Goal: Information Seeking & Learning: Learn about a topic

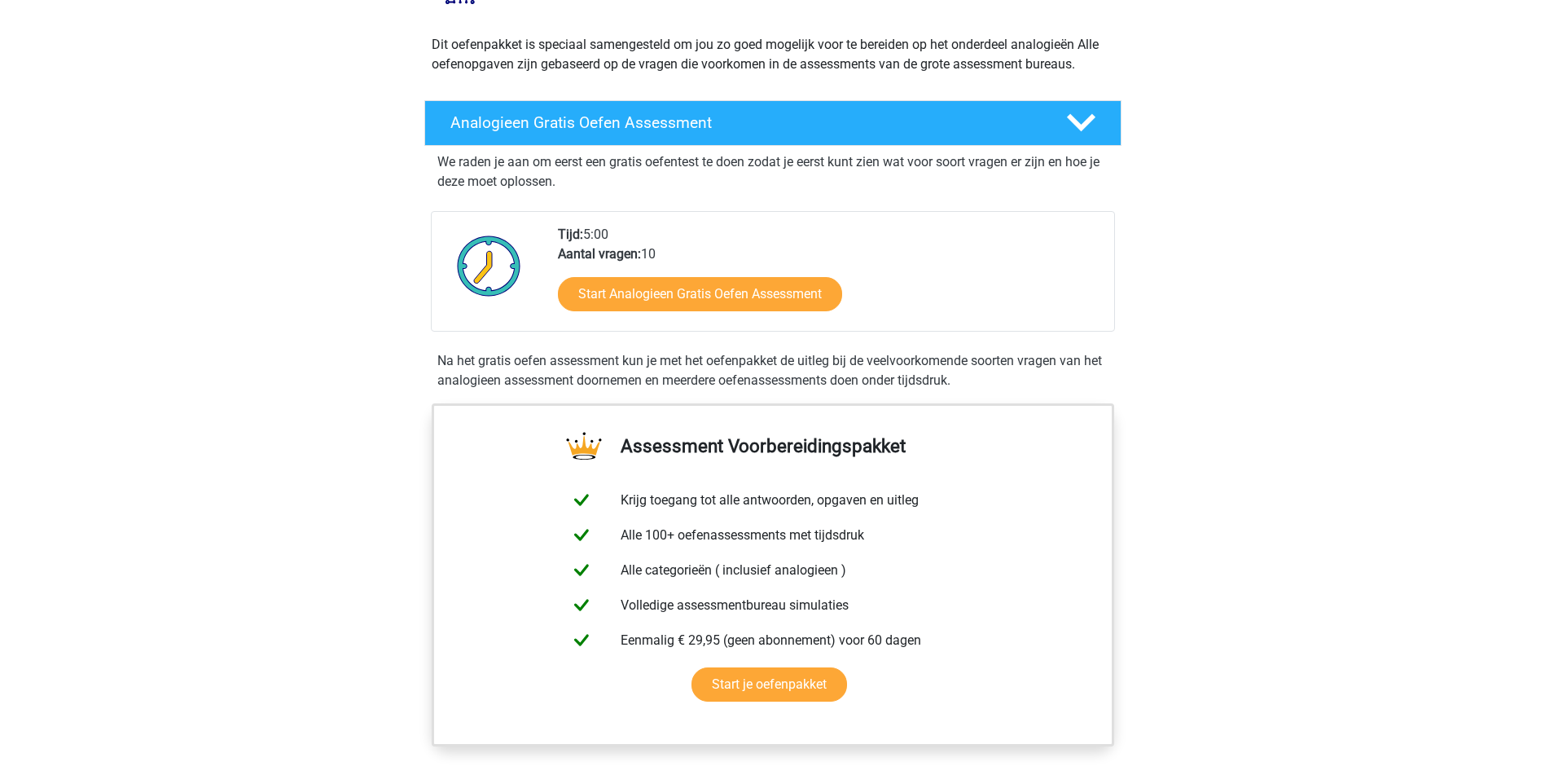
scroll to position [163, 0]
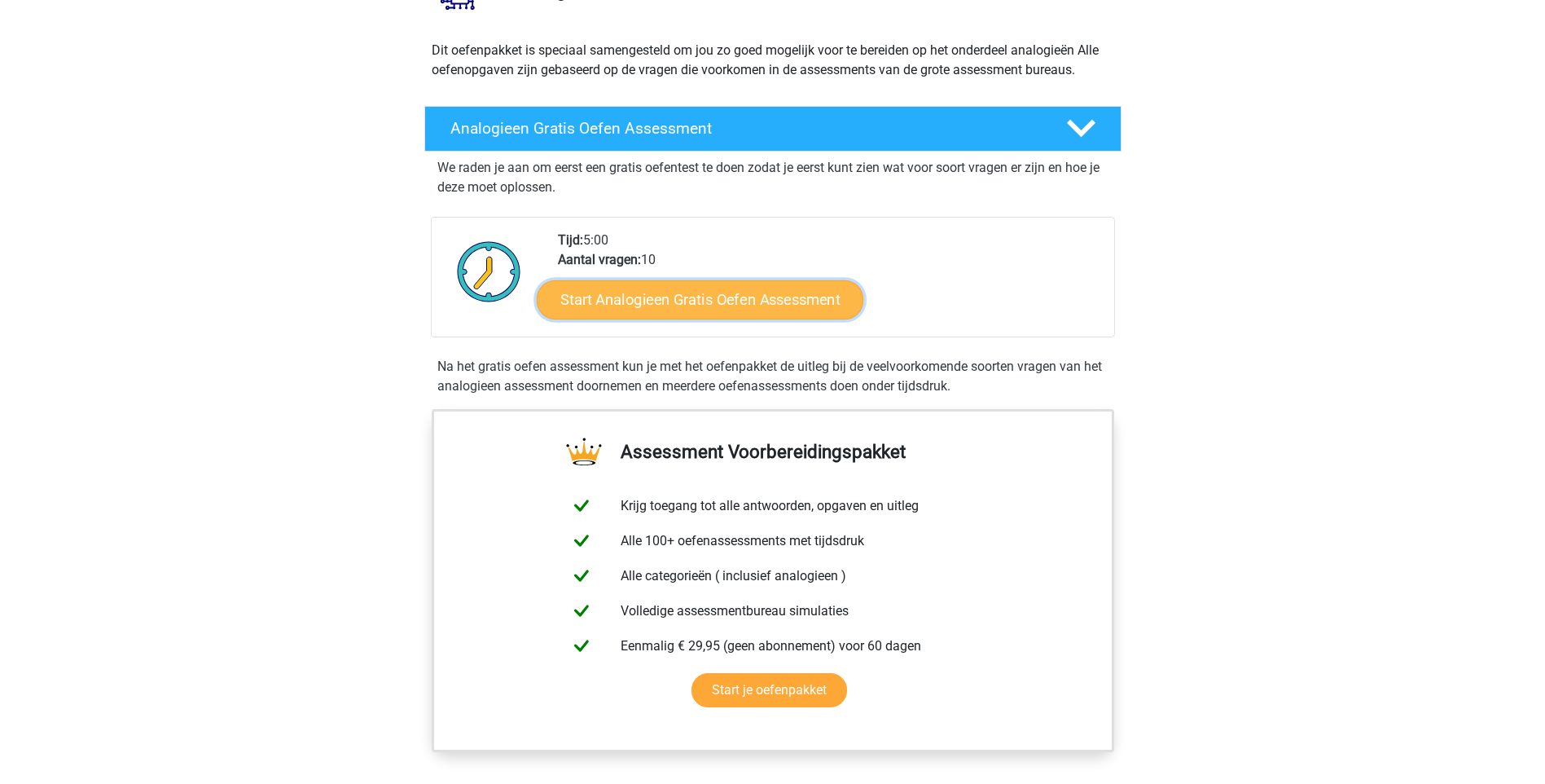
click at [637, 308] on link "Start Analogieen Gratis Oefen Assessment" at bounding box center [700, 298] width 327 height 39
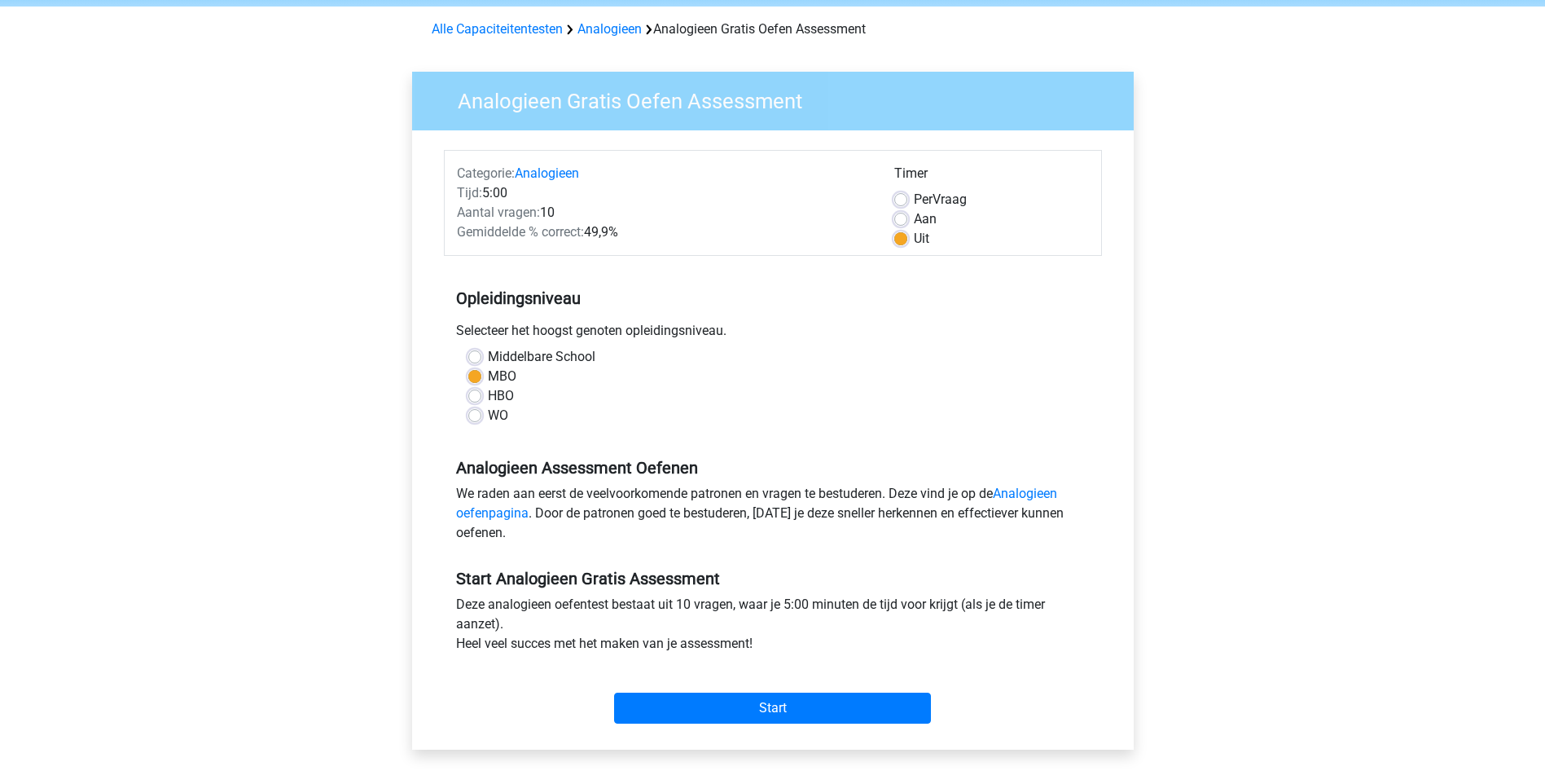
scroll to position [163, 0]
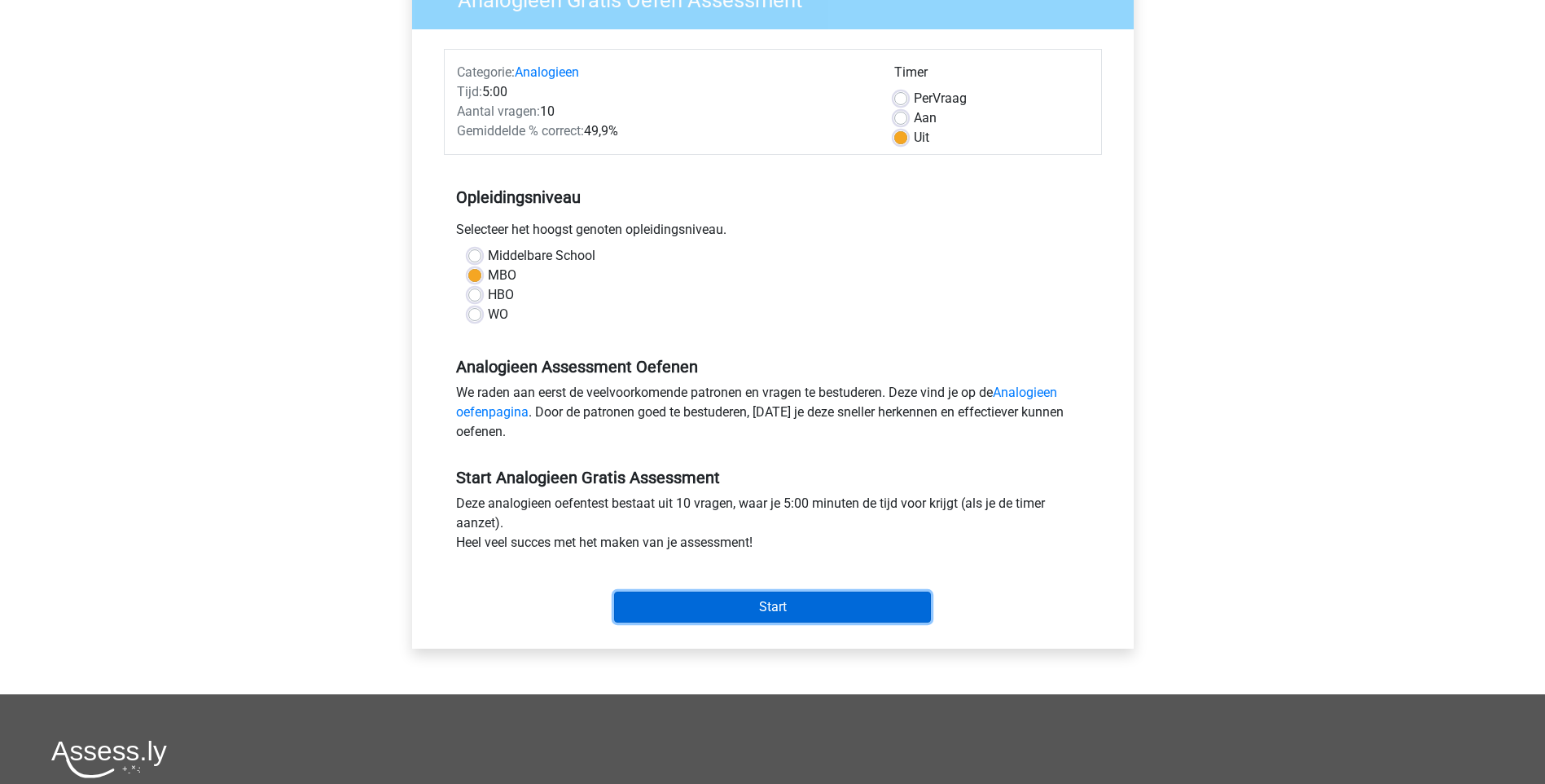
click at [777, 604] on input "Start" at bounding box center [772, 607] width 317 height 31
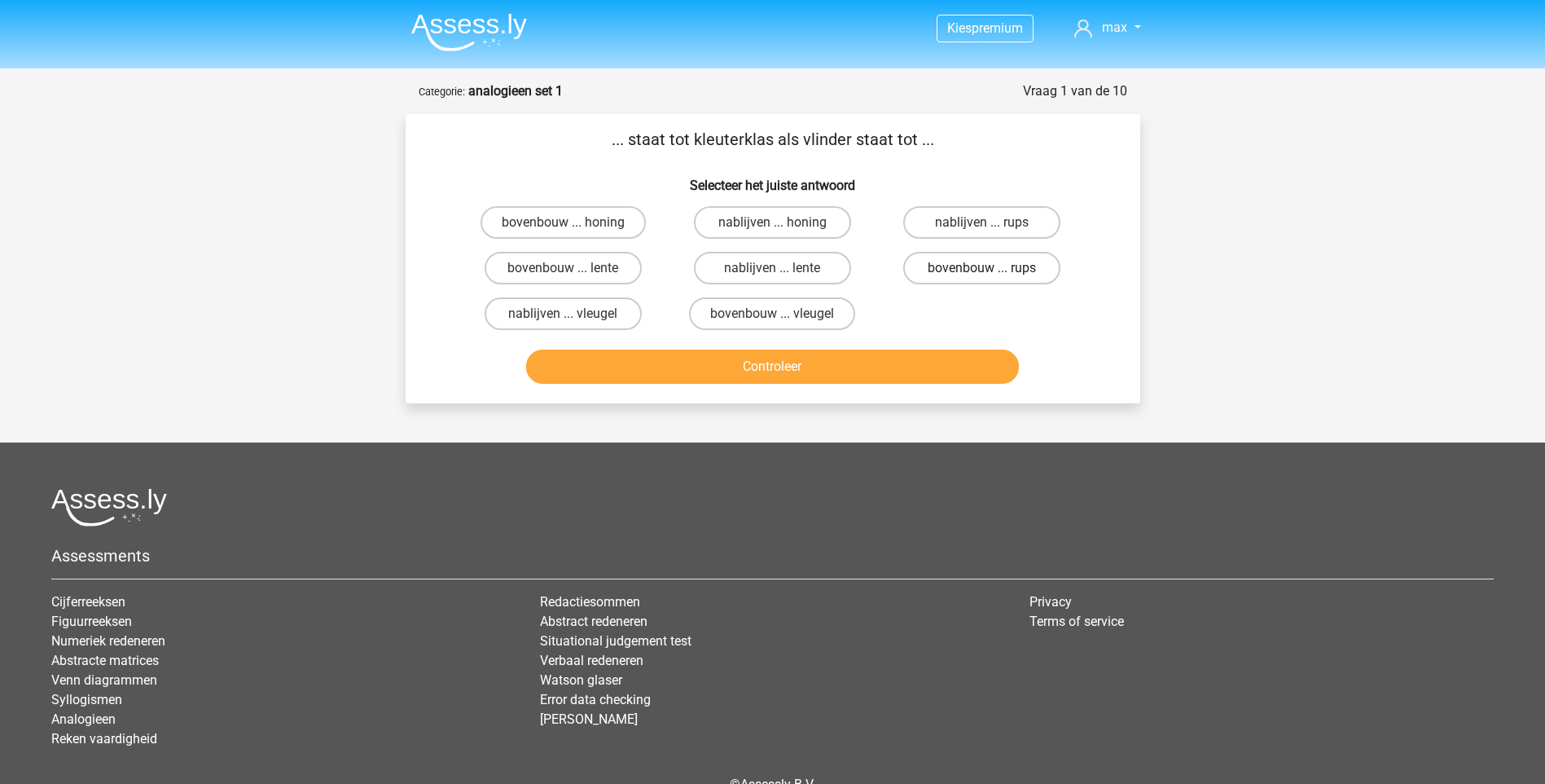
click at [996, 264] on label "bovenbouw ... rups" at bounding box center [982, 268] width 157 height 33
click at [993, 268] on input "bovenbouw ... rups" at bounding box center [987, 273] width 11 height 11
radio input "true"
click at [817, 371] on button "Controleer" at bounding box center [772, 366] width 492 height 35
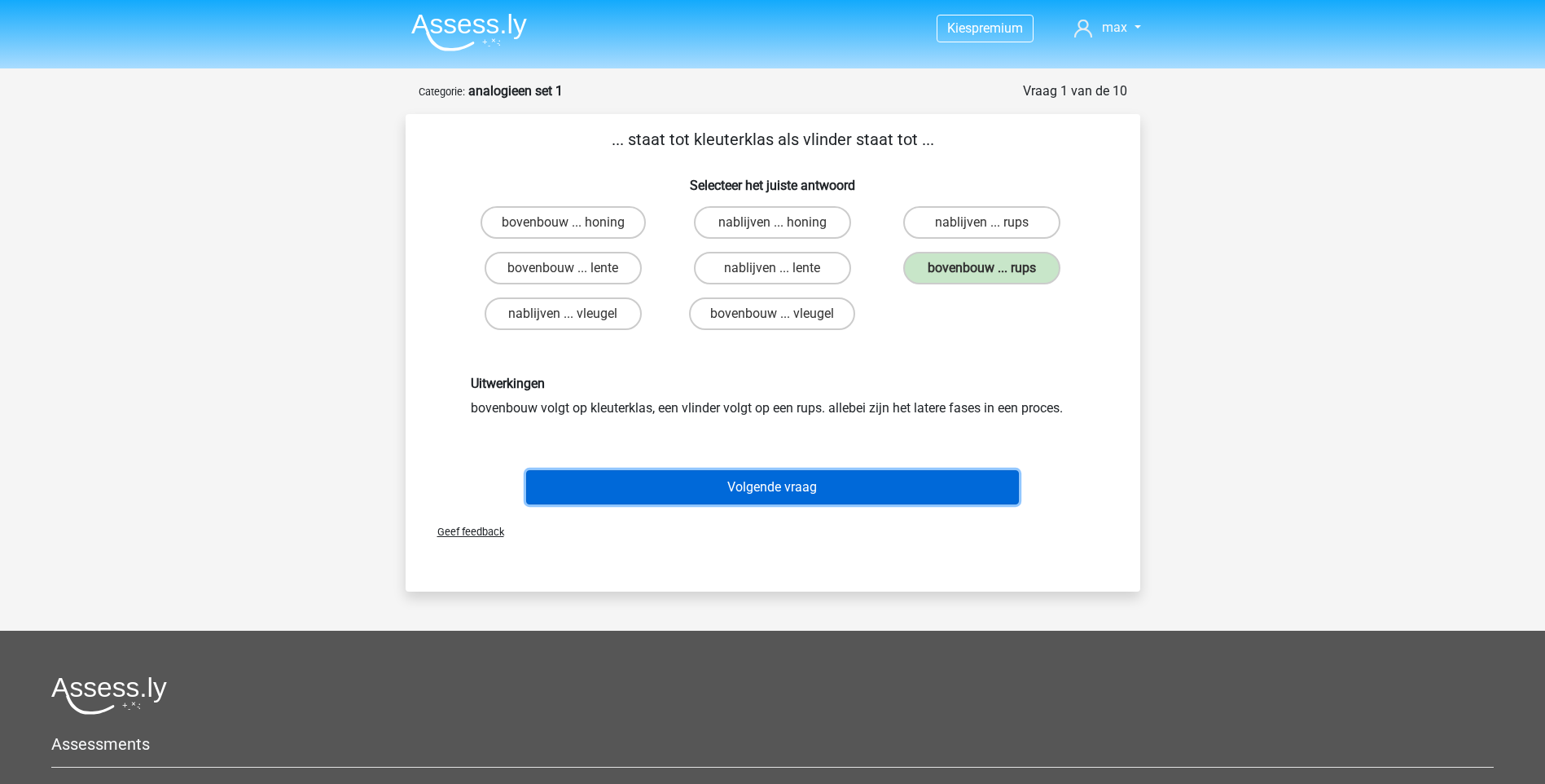
click at [780, 491] on button "Volgende vraag" at bounding box center [772, 488] width 492 height 35
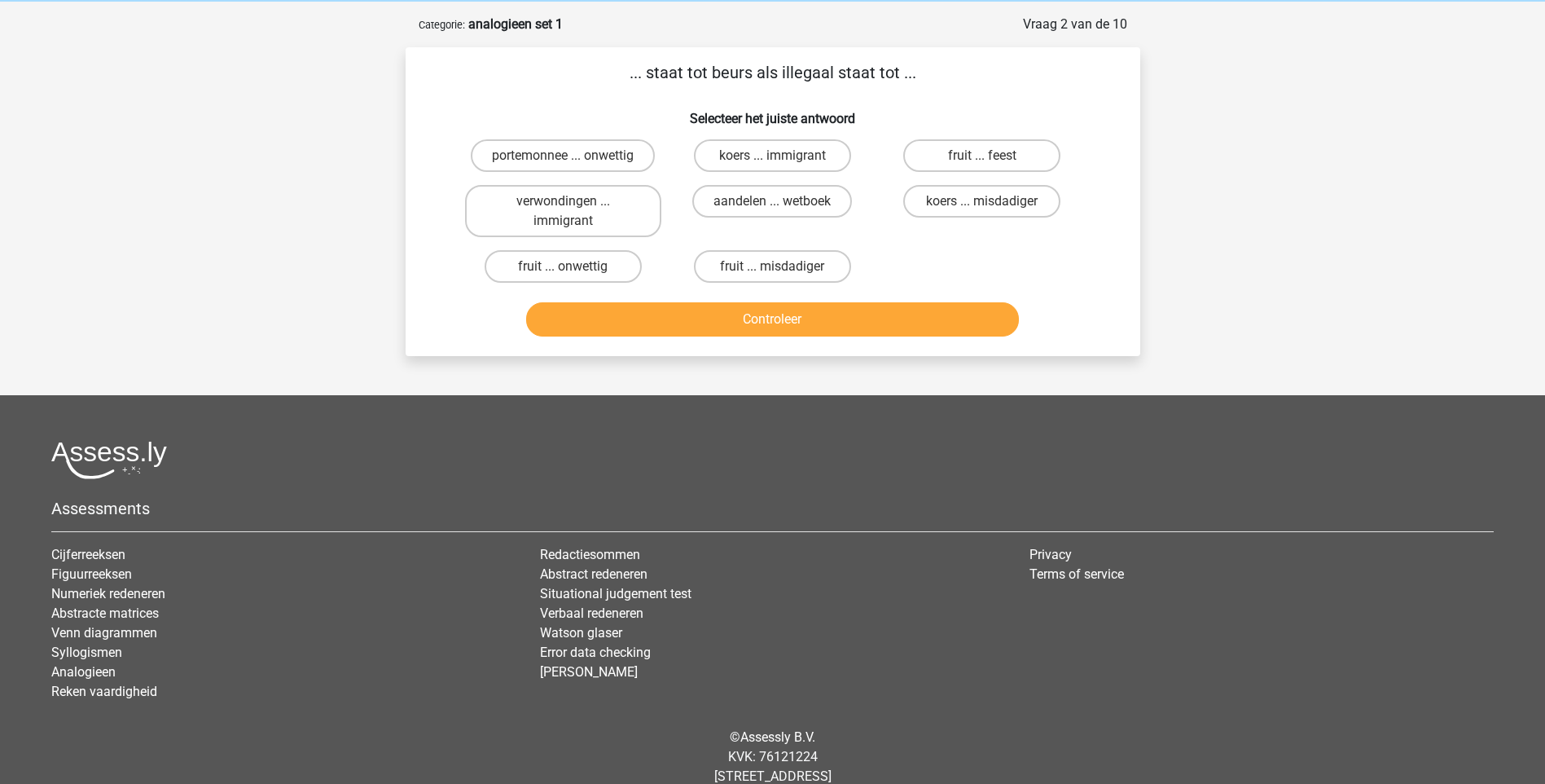
scroll to position [82, 0]
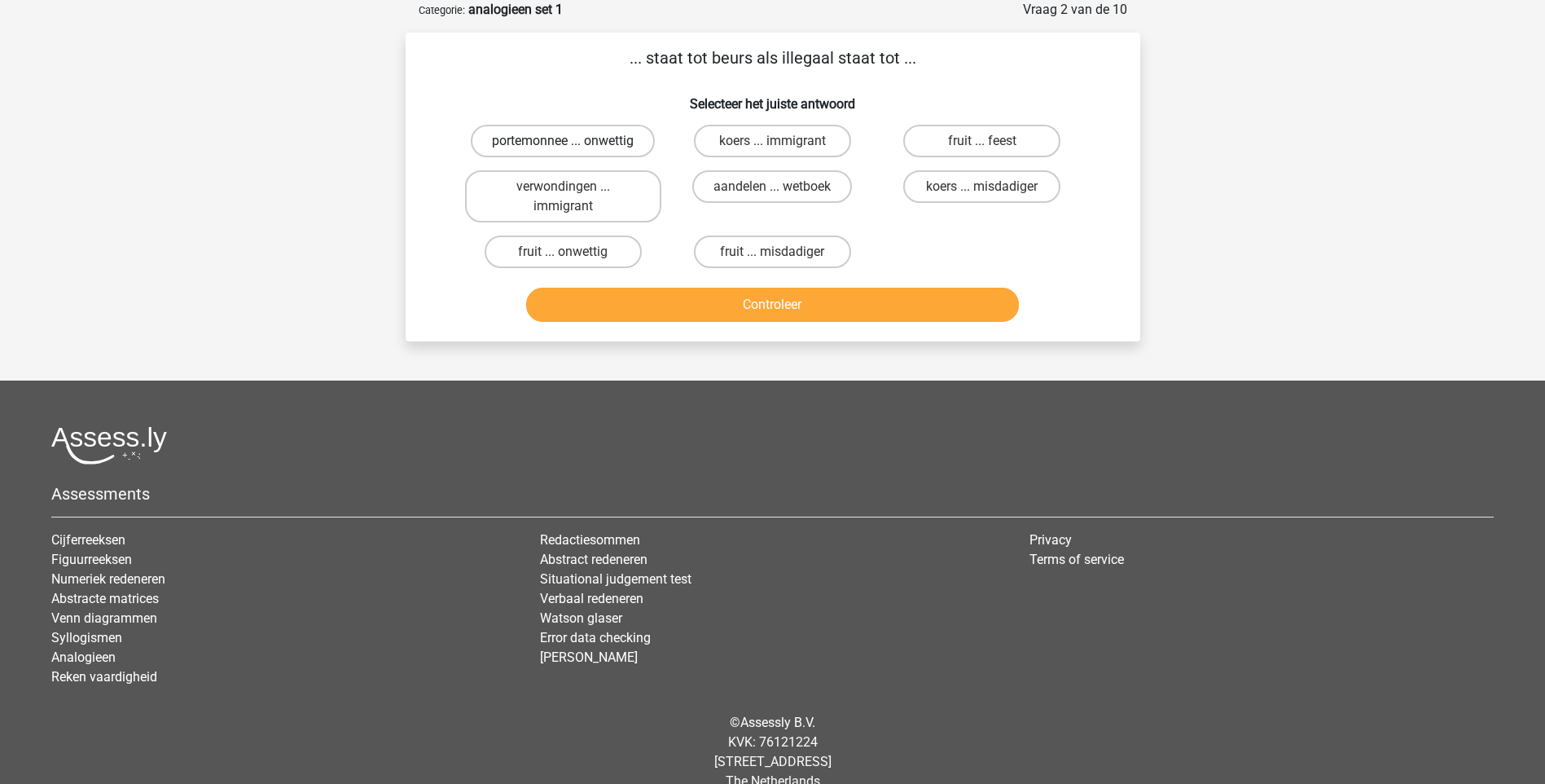
click at [612, 138] on label "portemonnee ... onwettig" at bounding box center [563, 141] width 184 height 33
click at [573, 141] on input "portemonnee ... onwettig" at bounding box center [568, 146] width 11 height 11
radio input "true"
click at [779, 301] on button "Controleer" at bounding box center [772, 305] width 492 height 35
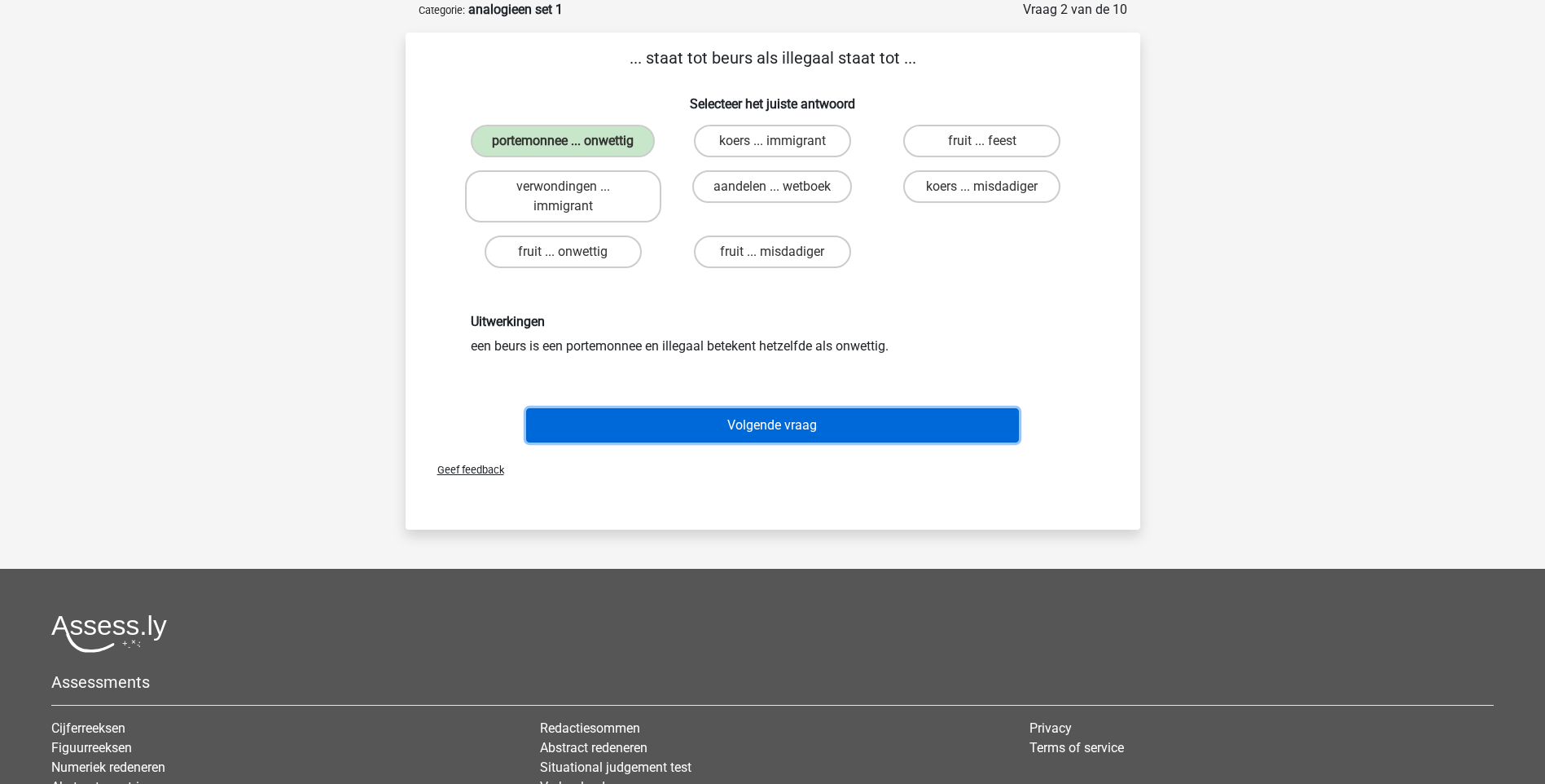
click at [788, 430] on button "Volgende vraag" at bounding box center [772, 426] width 492 height 35
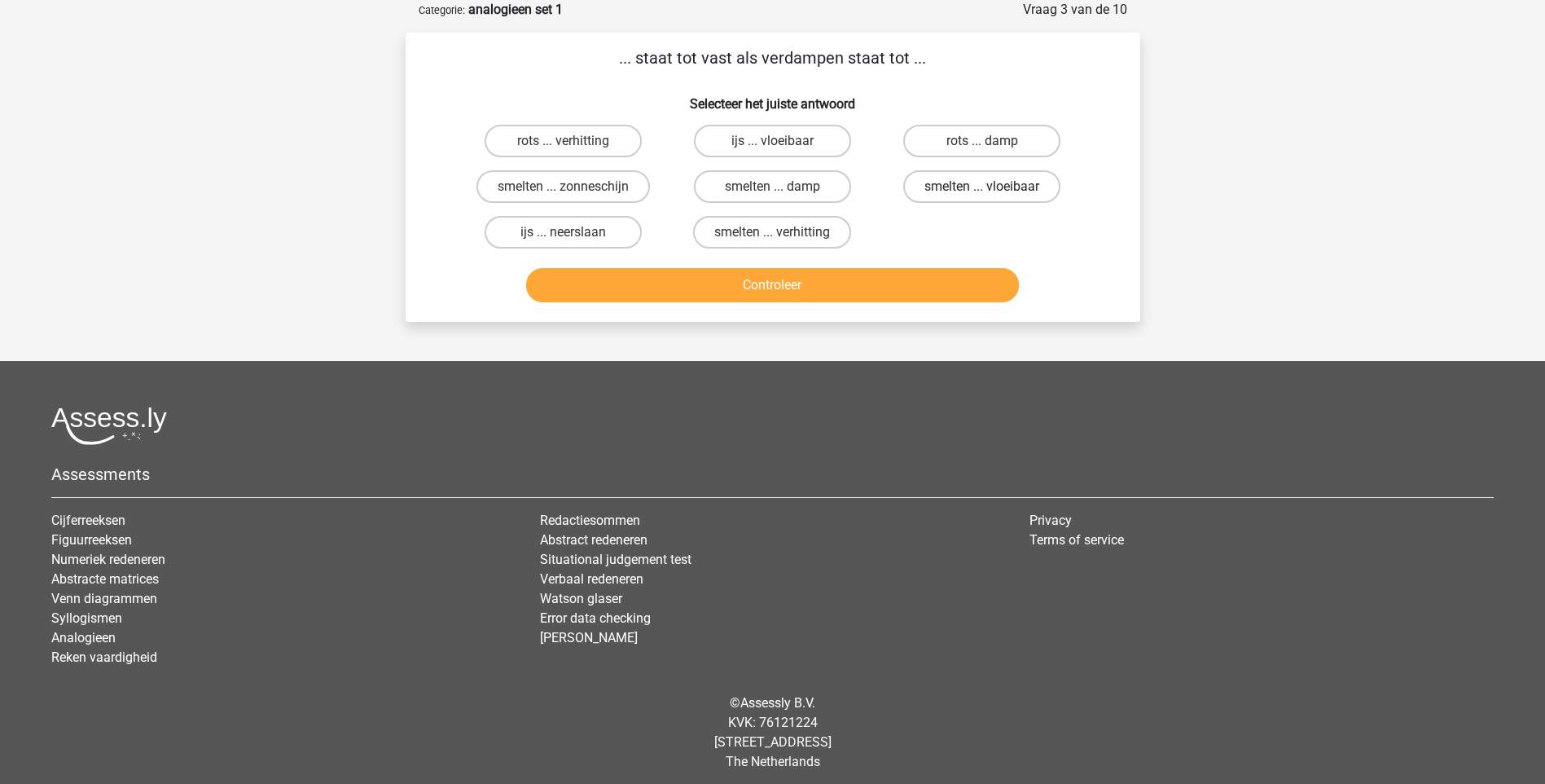
click at [987, 182] on label "smelten ... vloeibaar" at bounding box center [982, 187] width 157 height 33
click at [987, 187] on input "smelten ... vloeibaar" at bounding box center [987, 192] width 11 height 11
radio input "true"
click at [848, 280] on button "Controleer" at bounding box center [772, 285] width 492 height 35
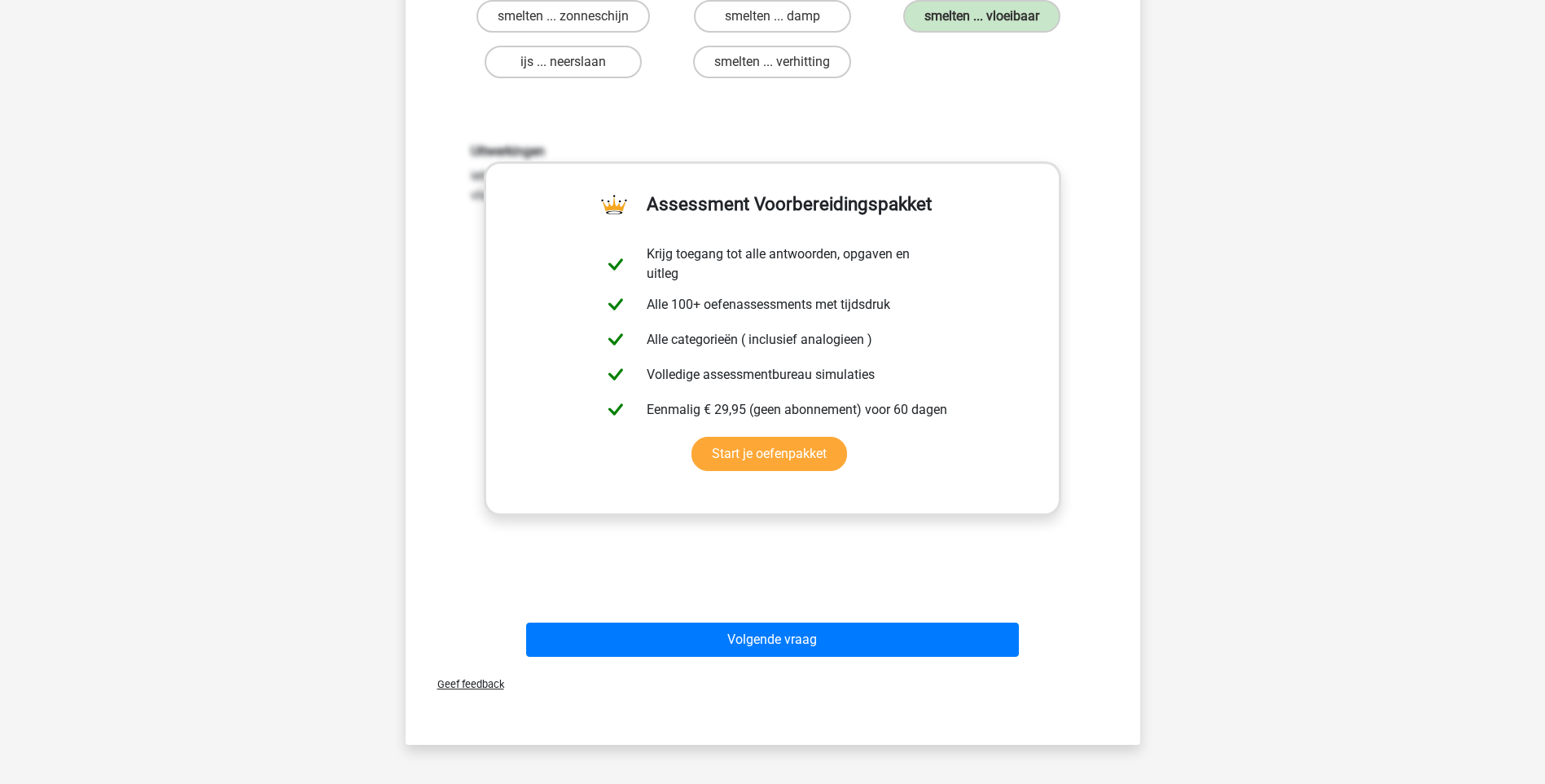
scroll to position [0, 0]
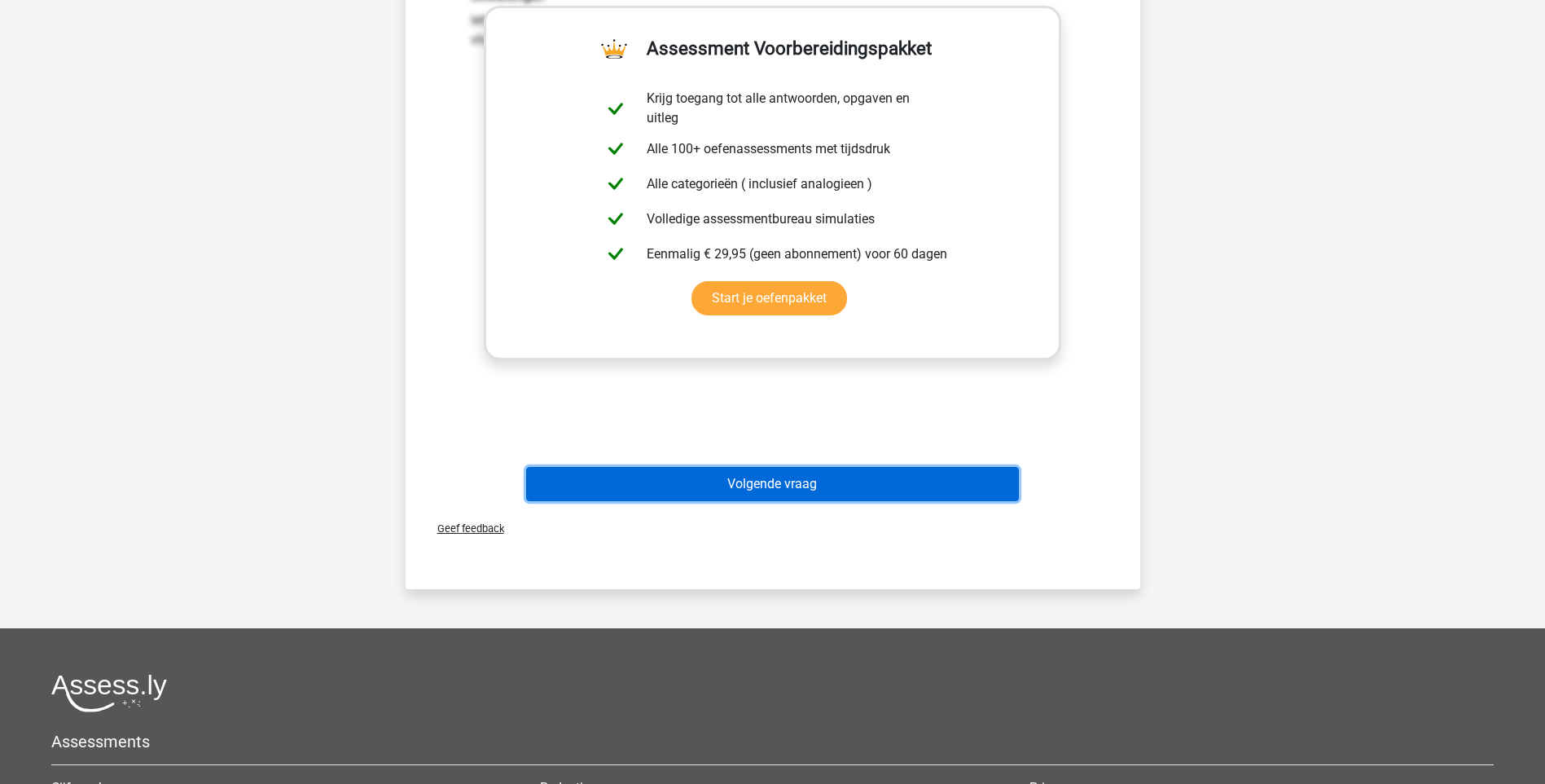
click at [843, 482] on button "Volgende vraag" at bounding box center [772, 484] width 492 height 35
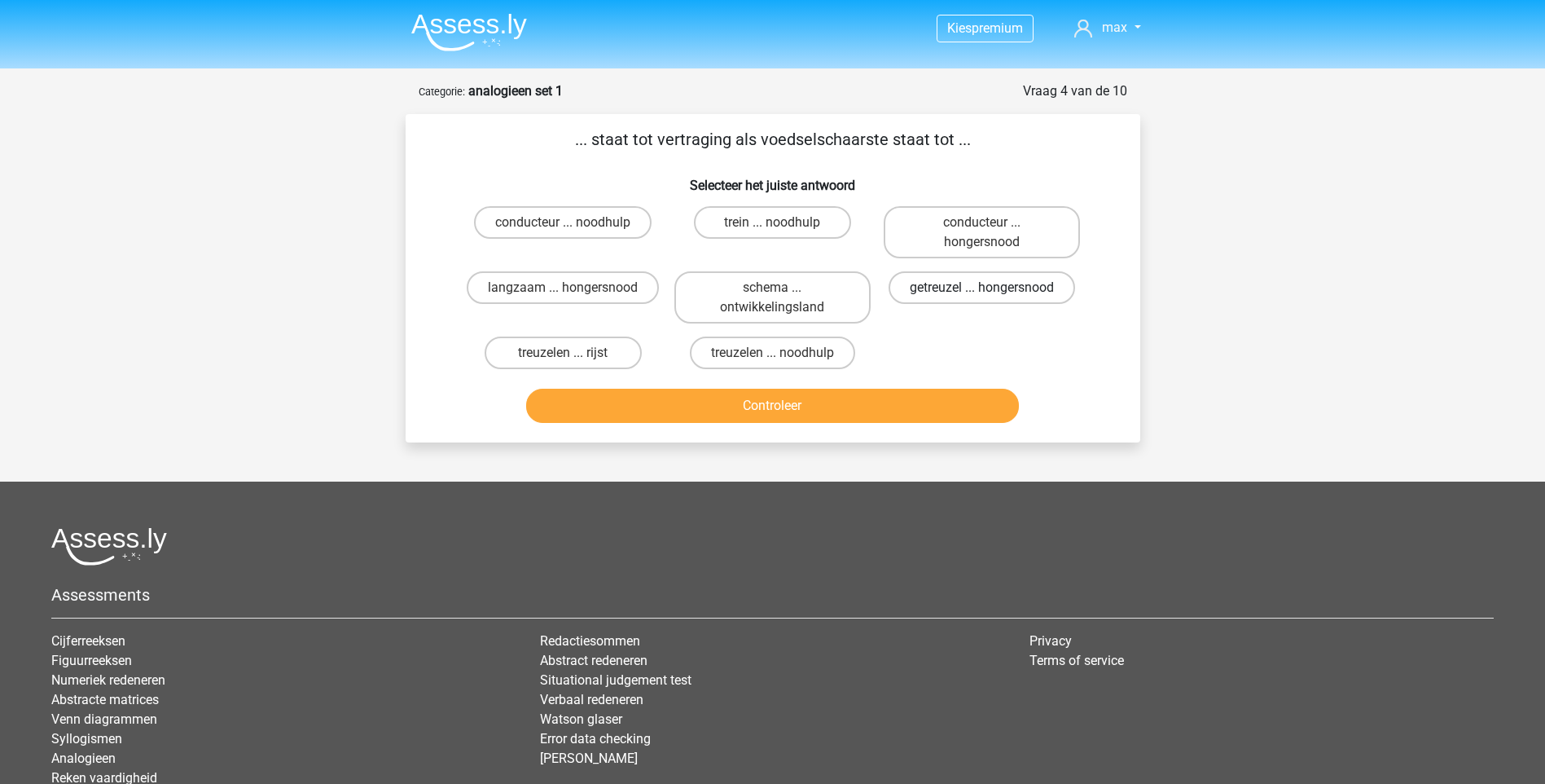
click at [1012, 293] on label "getreuzel ... hongersnood" at bounding box center [982, 287] width 187 height 33
click at [993, 293] on input "getreuzel ... hongersnood" at bounding box center [987, 292] width 11 height 11
radio input "true"
click at [859, 403] on button "Controleer" at bounding box center [772, 406] width 492 height 35
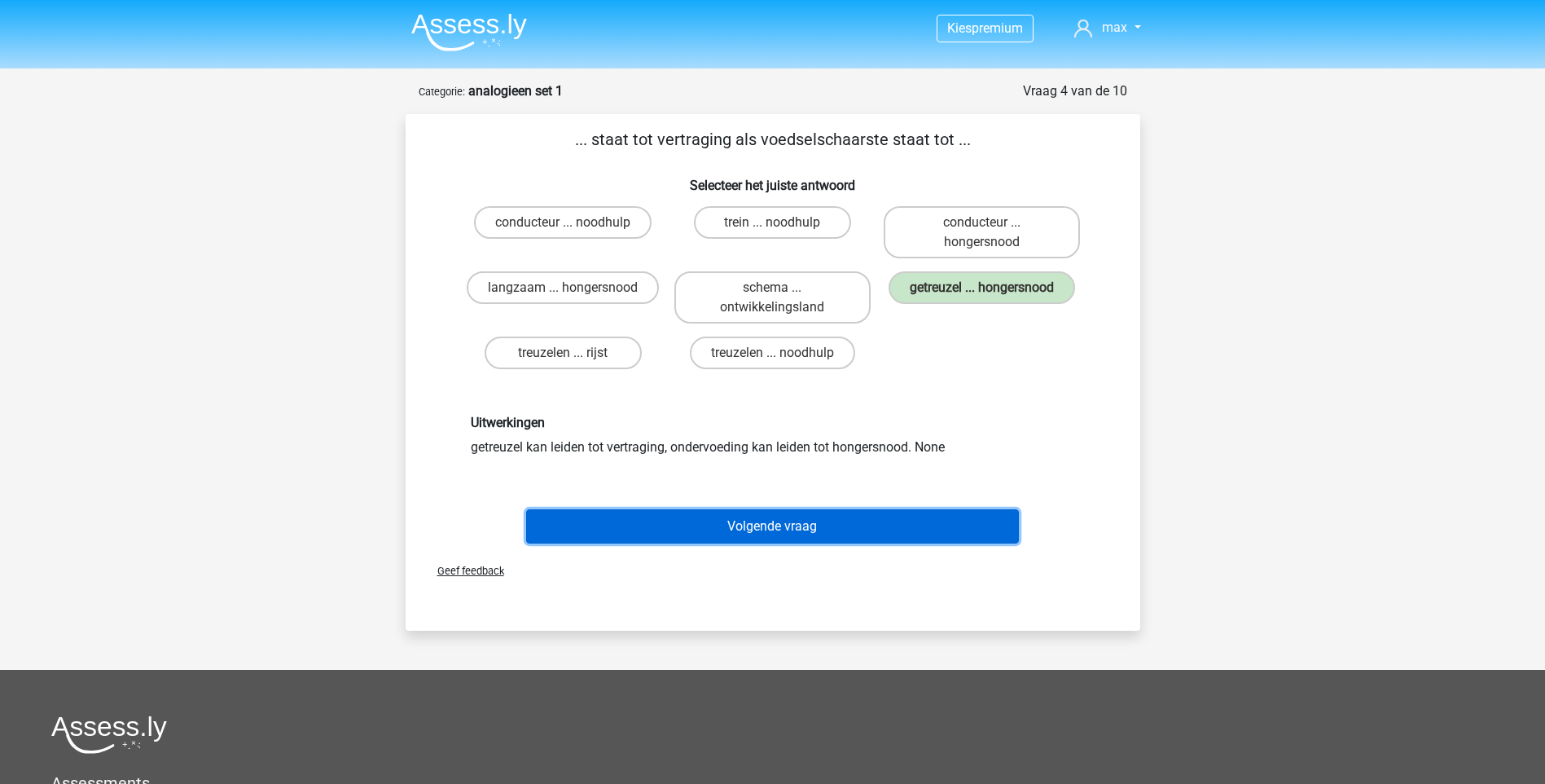
click at [679, 534] on button "Volgende vraag" at bounding box center [772, 526] width 492 height 35
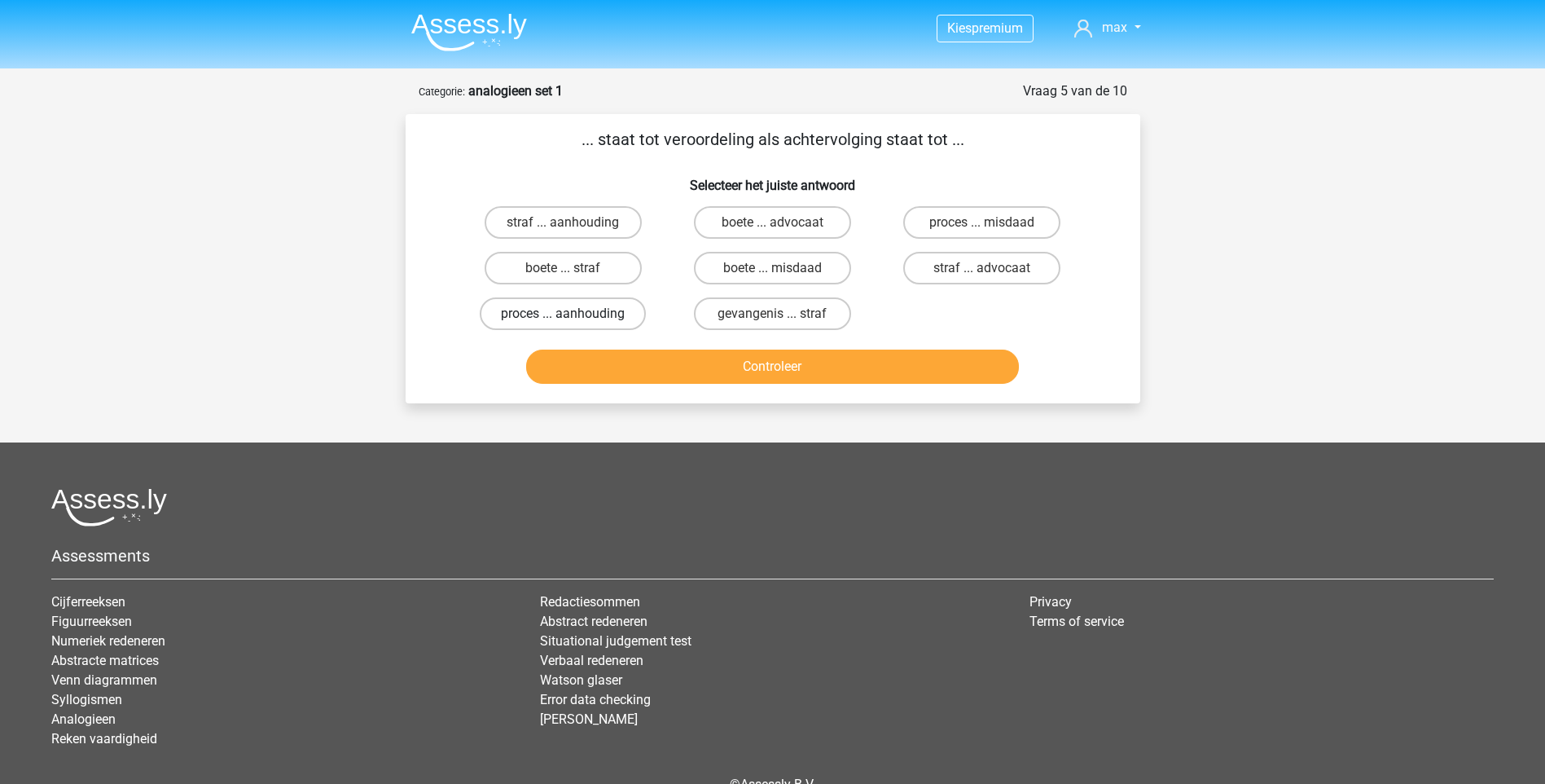
click at [609, 310] on label "proces ... aanhouding" at bounding box center [563, 314] width 166 height 33
click at [573, 314] on input "proces ... aanhouding" at bounding box center [568, 319] width 11 height 11
radio input "true"
click at [652, 365] on button "Controleer" at bounding box center [772, 366] width 492 height 35
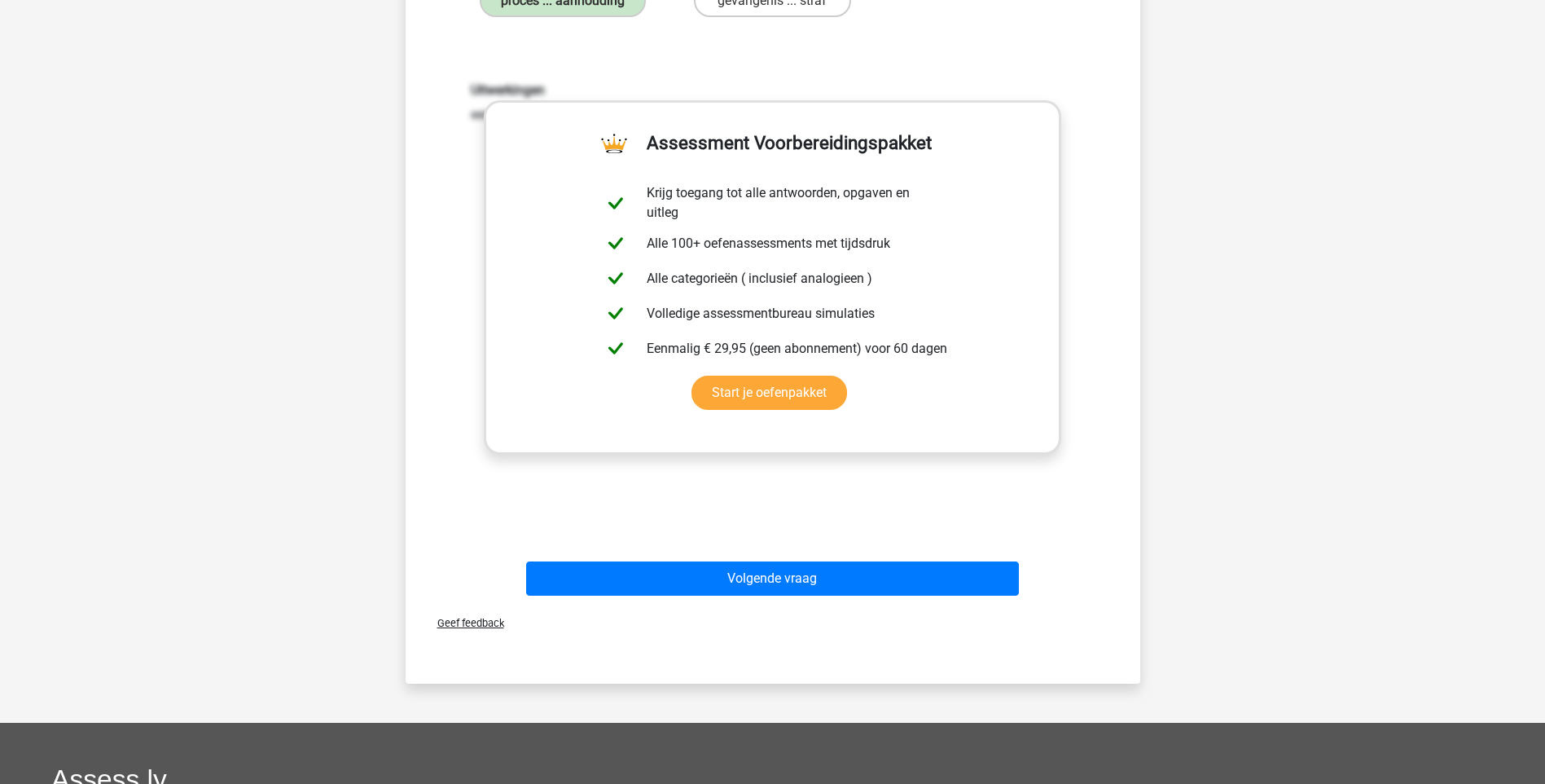
scroll to position [489, 0]
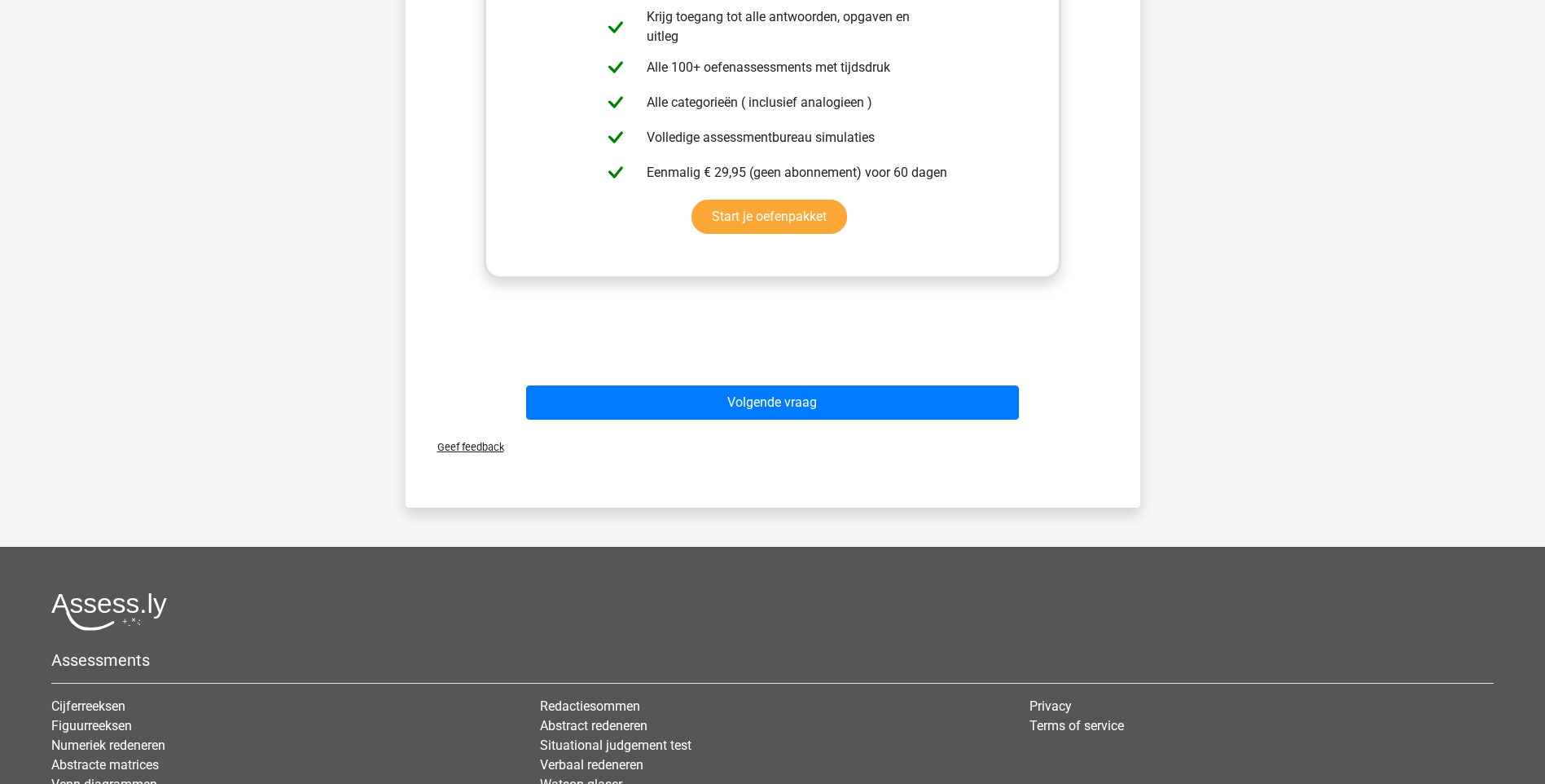
click at [788, 383] on div "Volgende vraag" at bounding box center [772, 399] width 683 height 54
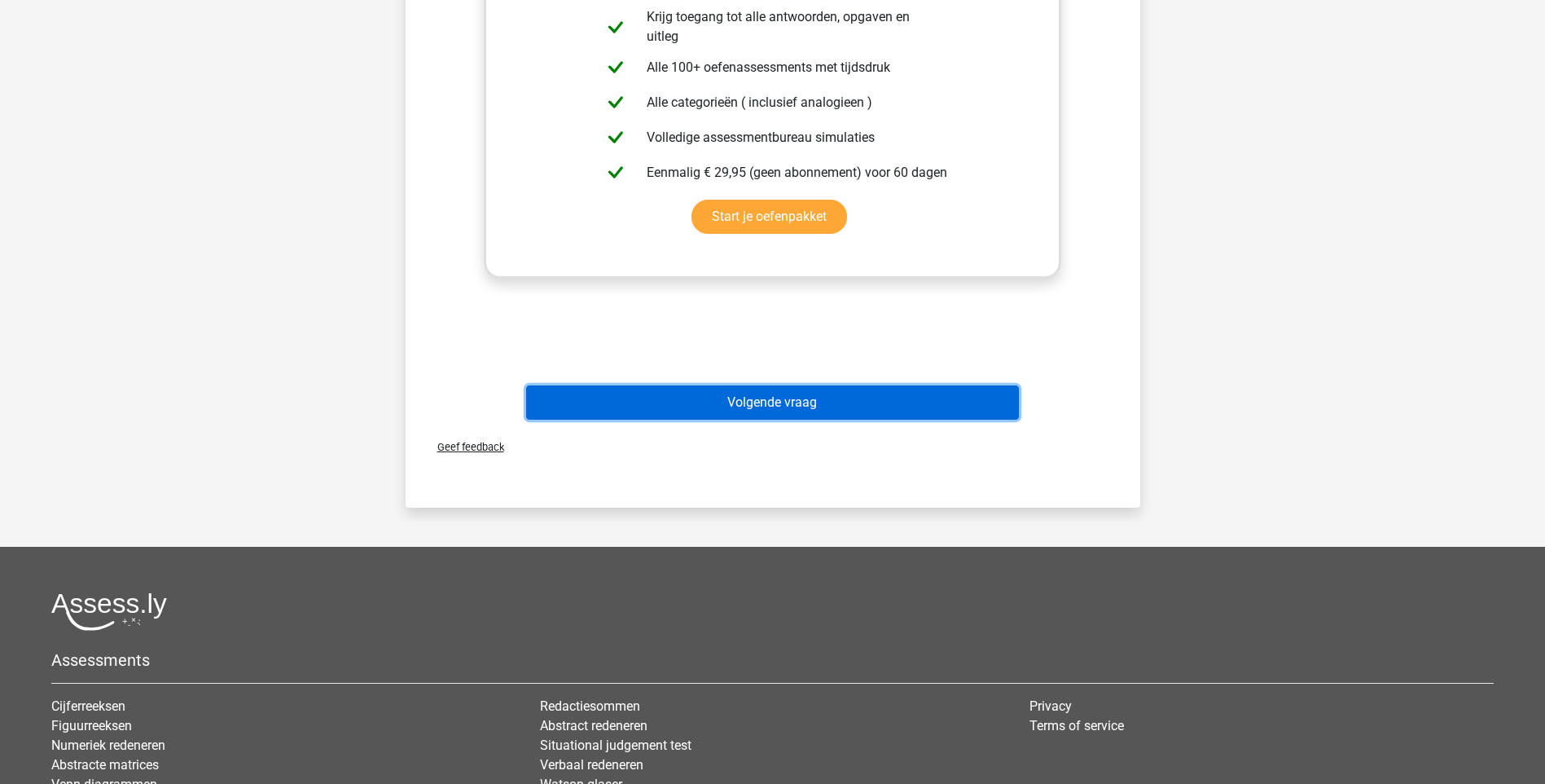
click at [786, 394] on button "Volgende vraag" at bounding box center [772, 403] width 492 height 35
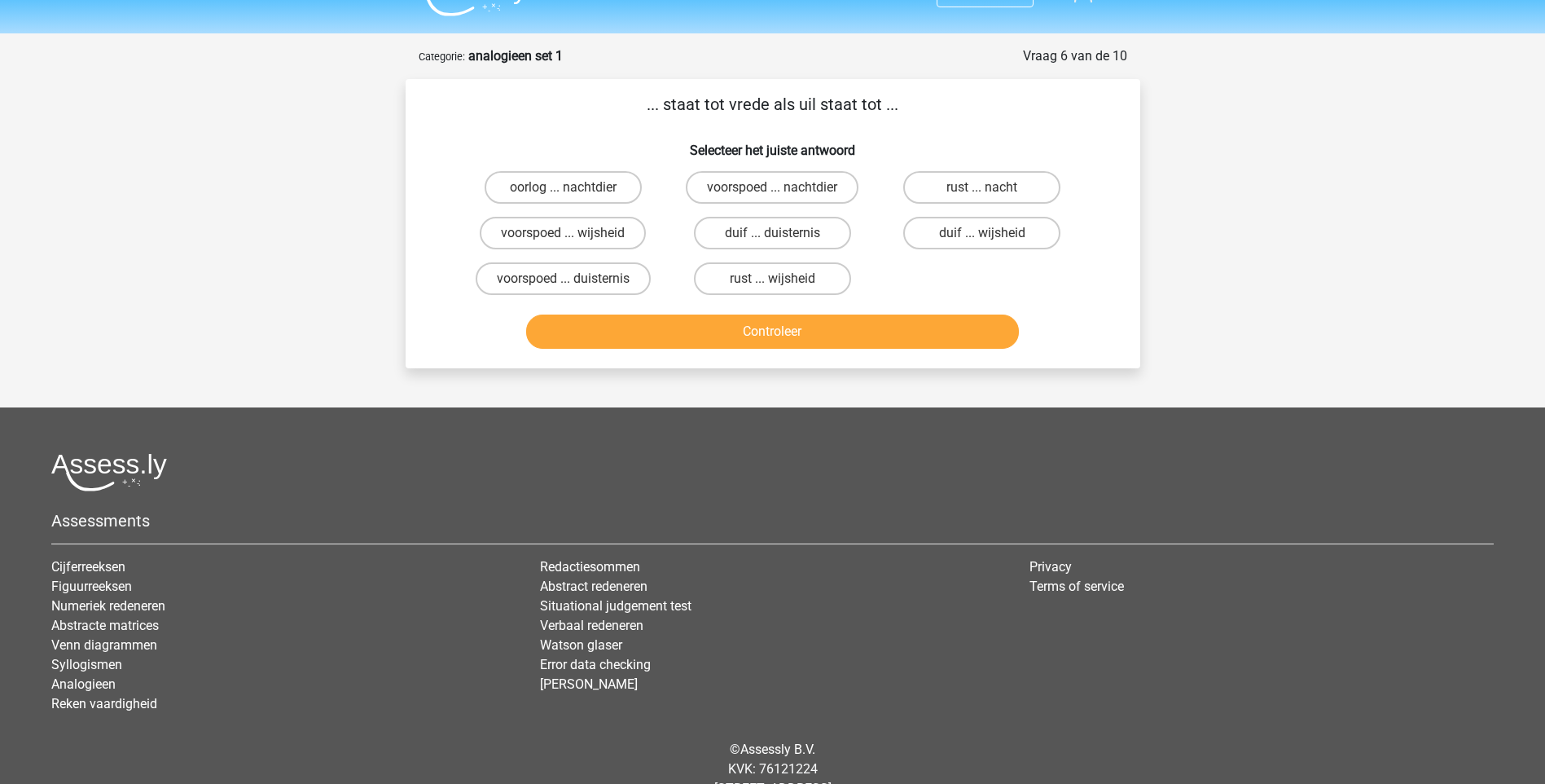
scroll to position [0, 0]
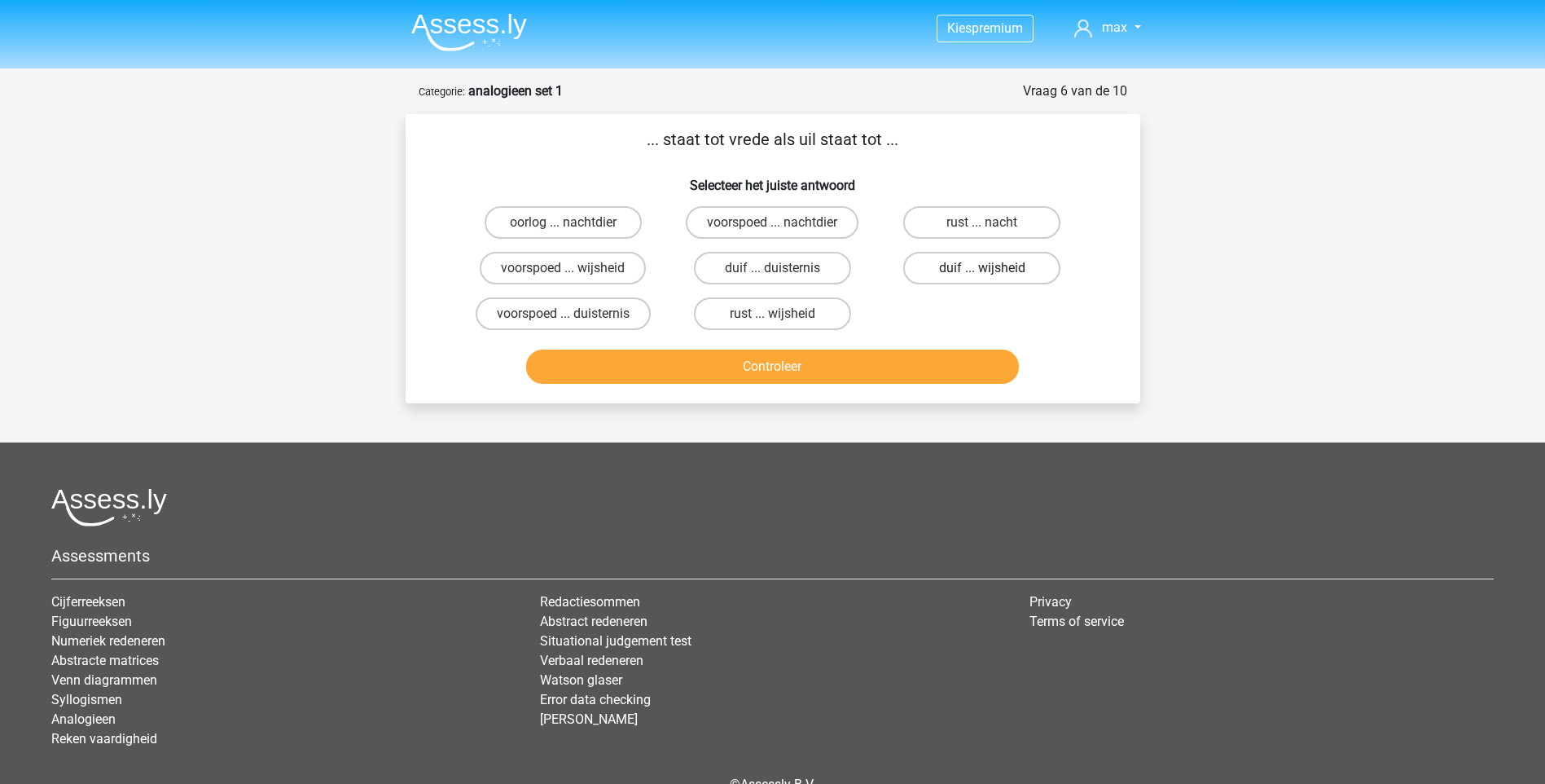
click at [1011, 269] on label "duif ... wijsheid" at bounding box center [982, 268] width 157 height 33
click at [993, 269] on input "duif ... wijsheid" at bounding box center [987, 273] width 11 height 11
radio input "true"
click at [852, 368] on button "Controleer" at bounding box center [772, 366] width 492 height 35
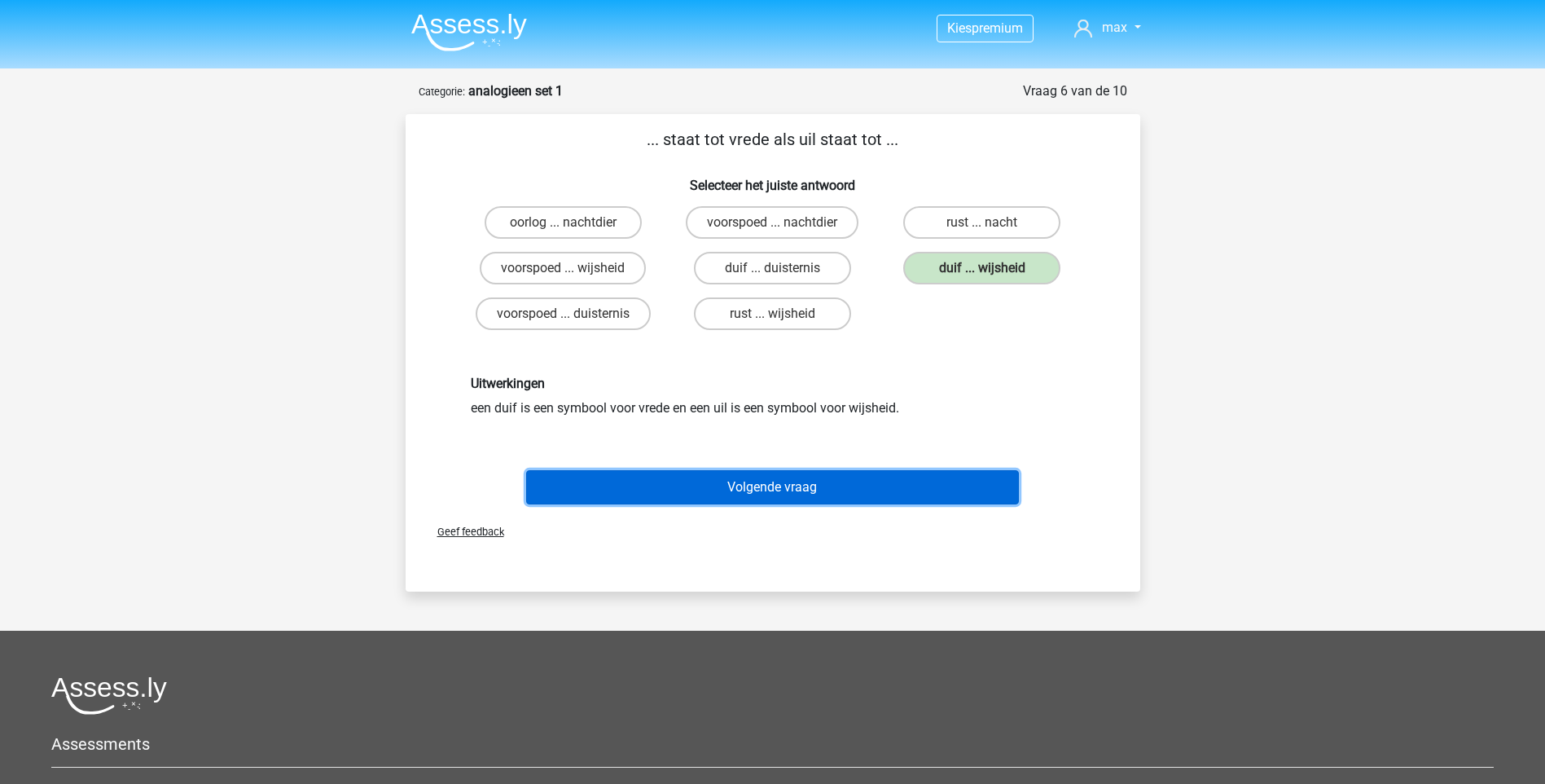
click at [838, 492] on button "Volgende vraag" at bounding box center [772, 488] width 492 height 35
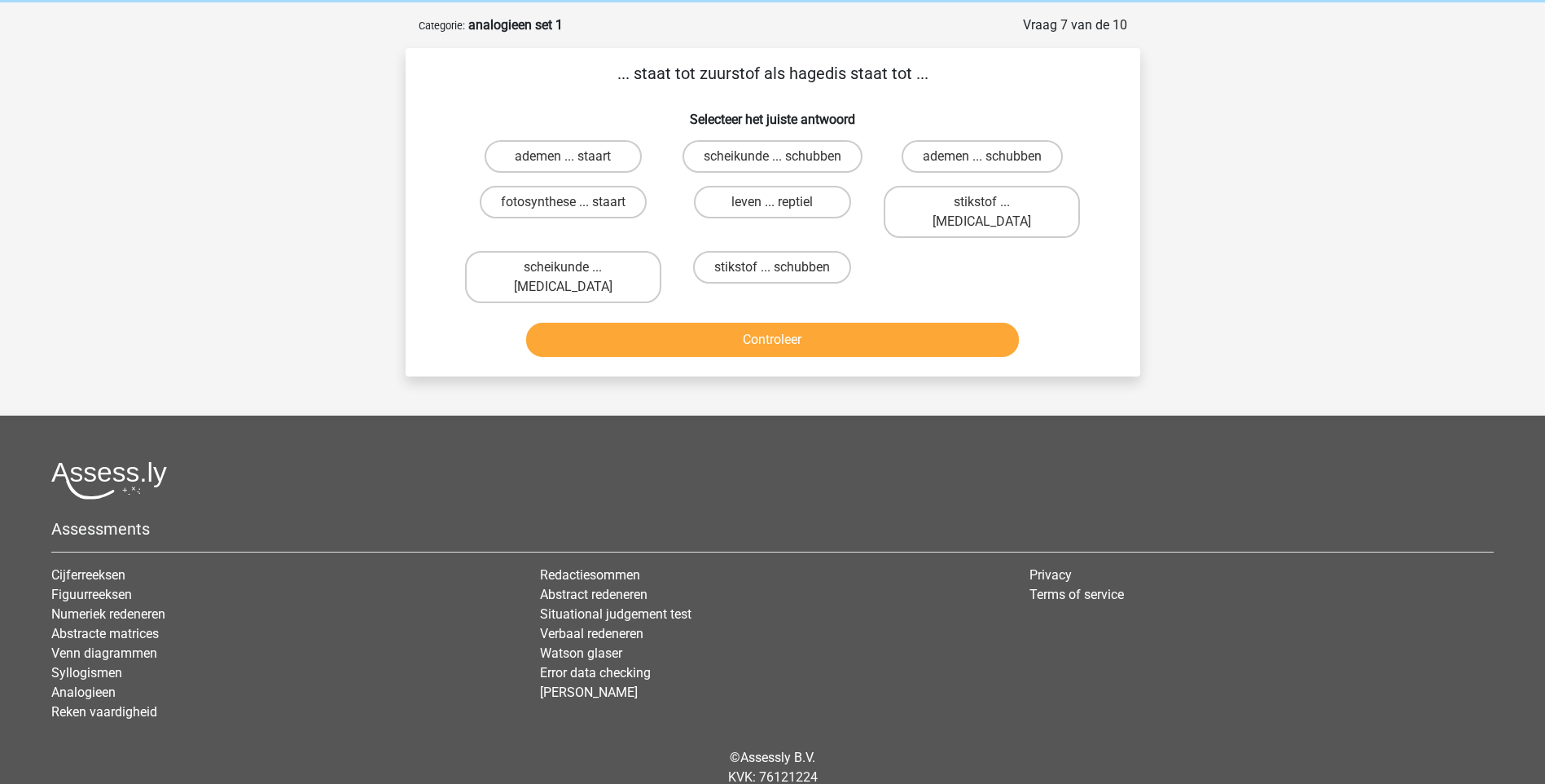
scroll to position [82, 0]
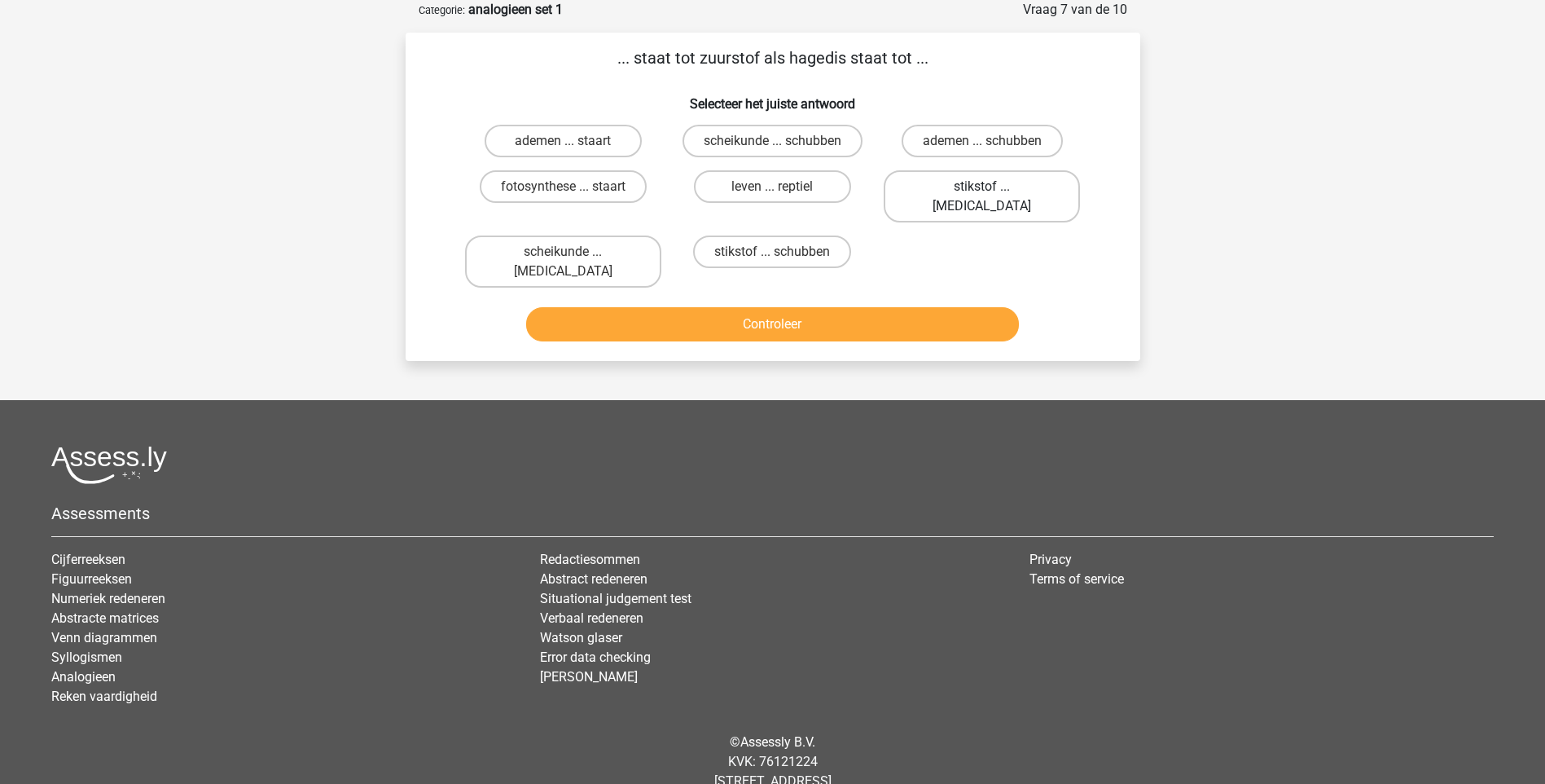
click at [976, 190] on label "stikstof ... krokodil" at bounding box center [982, 196] width 196 height 52
click at [983, 190] on input "stikstof ... krokodil" at bounding box center [987, 192] width 11 height 11
radio input "true"
click at [873, 307] on button "Controleer" at bounding box center [772, 324] width 492 height 35
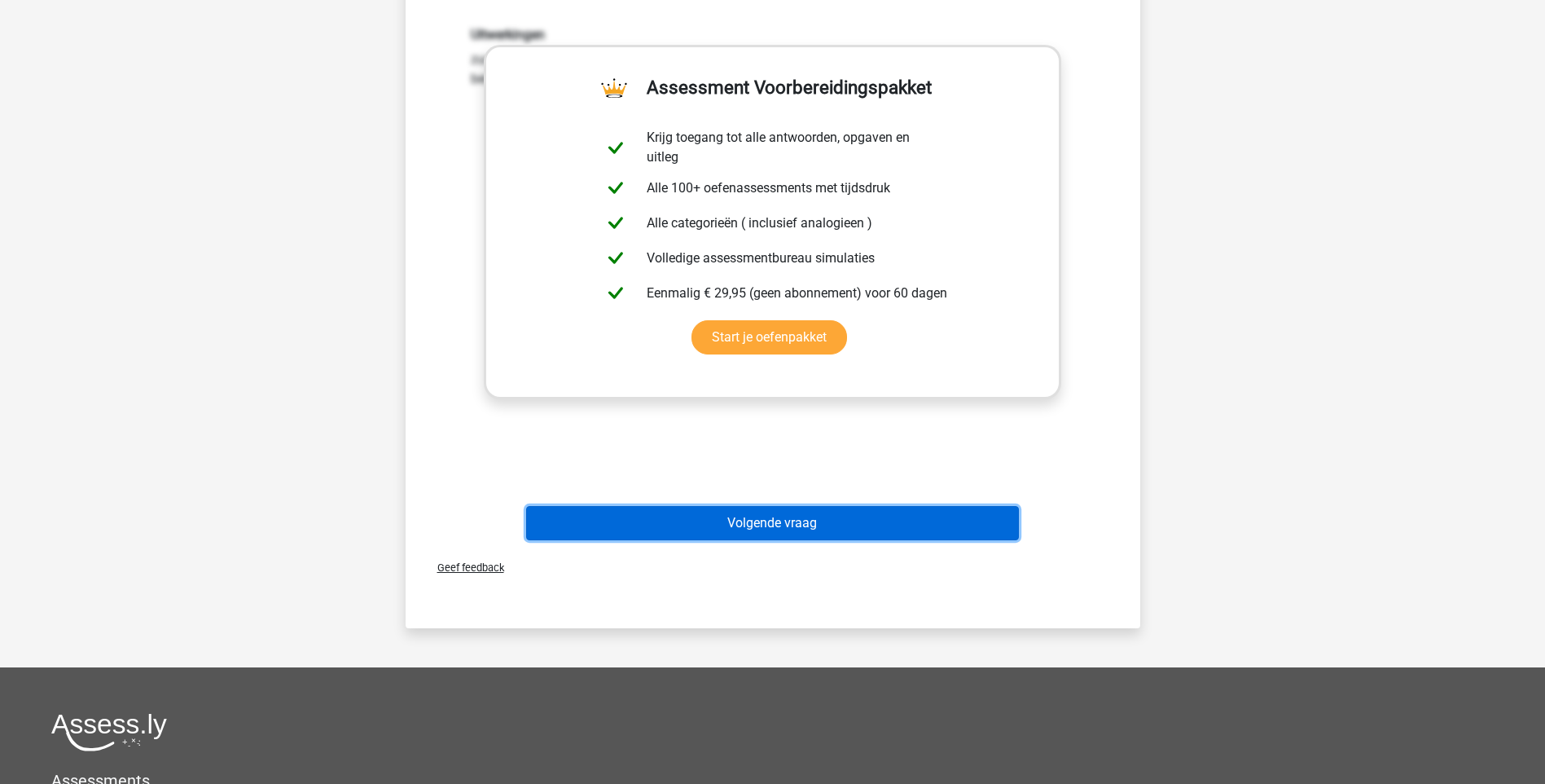
click at [847, 506] on button "Volgende vraag" at bounding box center [772, 523] width 492 height 35
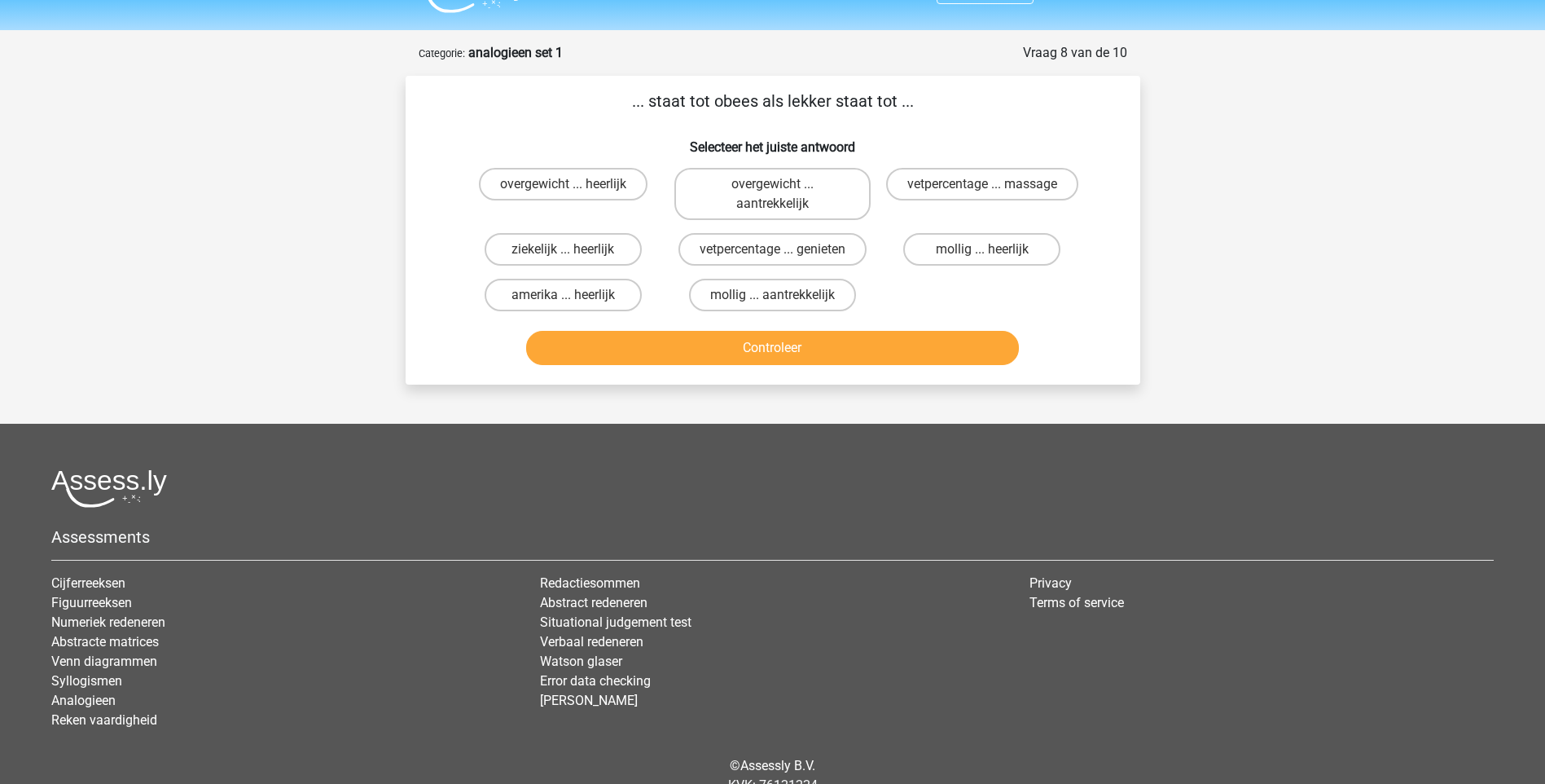
scroll to position [0, 0]
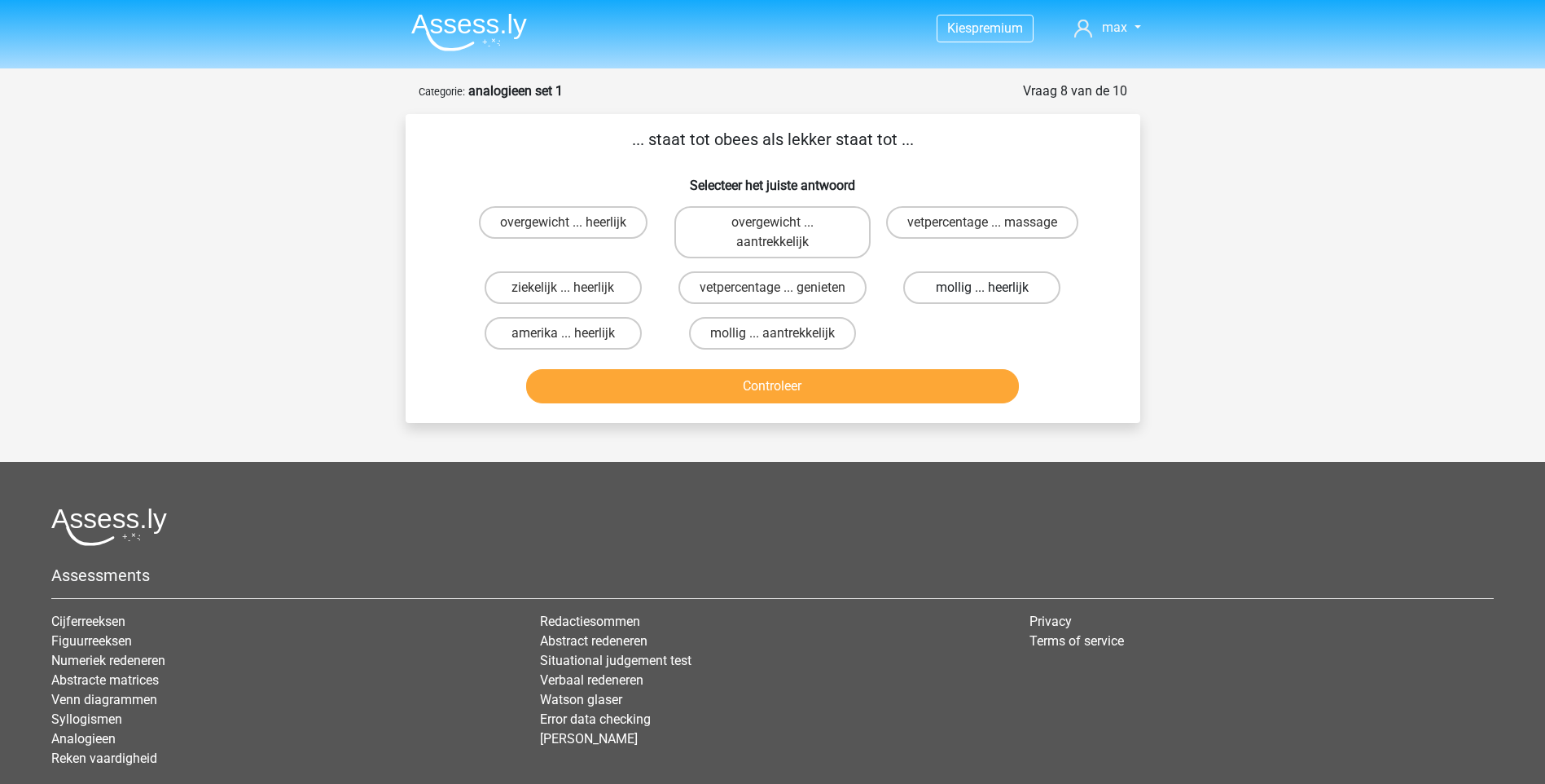
click at [969, 285] on label "mollig ... heerlijk" at bounding box center [982, 287] width 157 height 33
click at [983, 287] on input "mollig ... heerlijk" at bounding box center [987, 292] width 11 height 11
radio input "true"
click at [888, 390] on button "Controleer" at bounding box center [772, 386] width 492 height 35
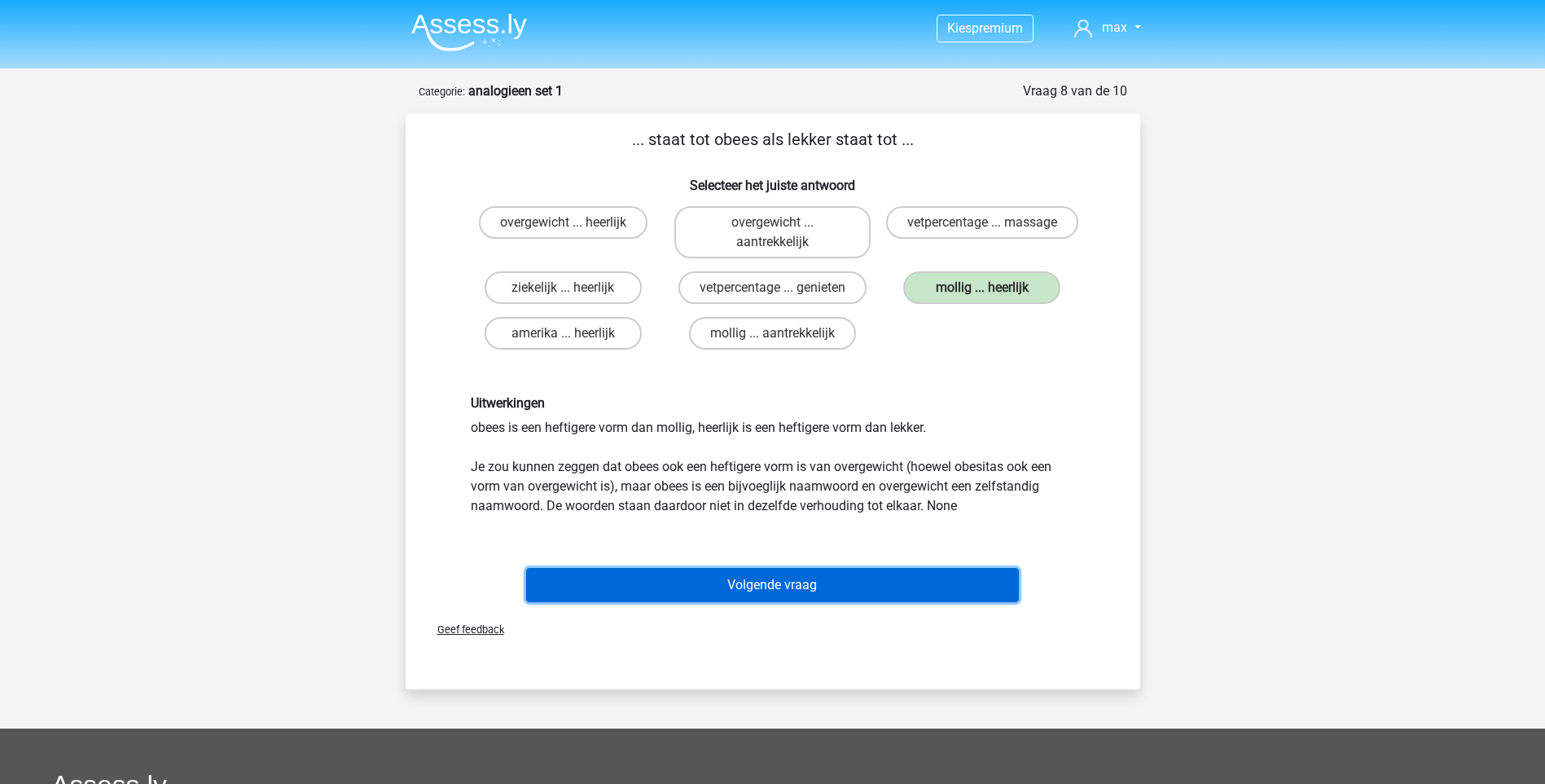
click at [904, 576] on button "Volgende vraag" at bounding box center [772, 585] width 492 height 35
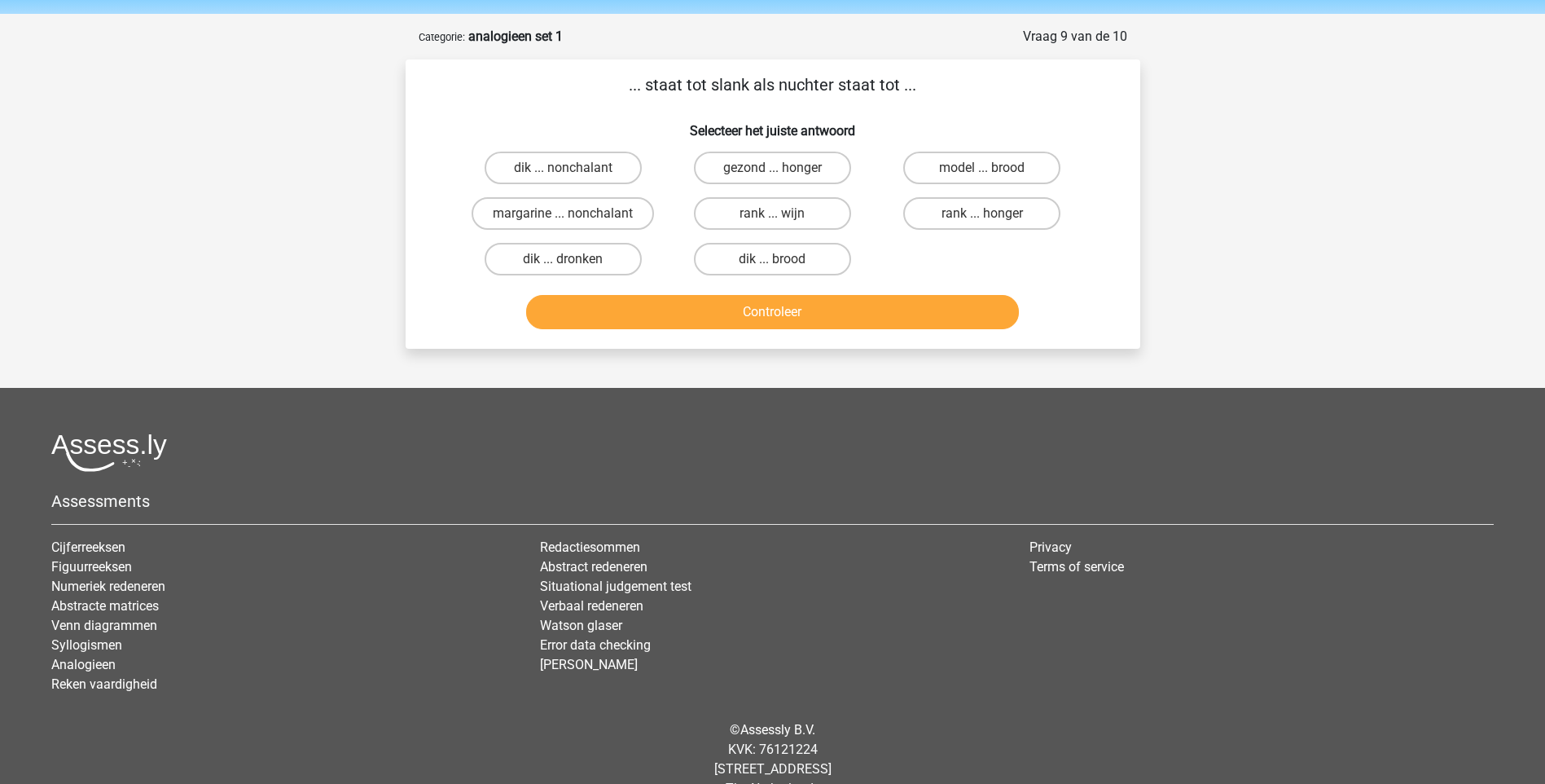
scroll to position [82, 0]
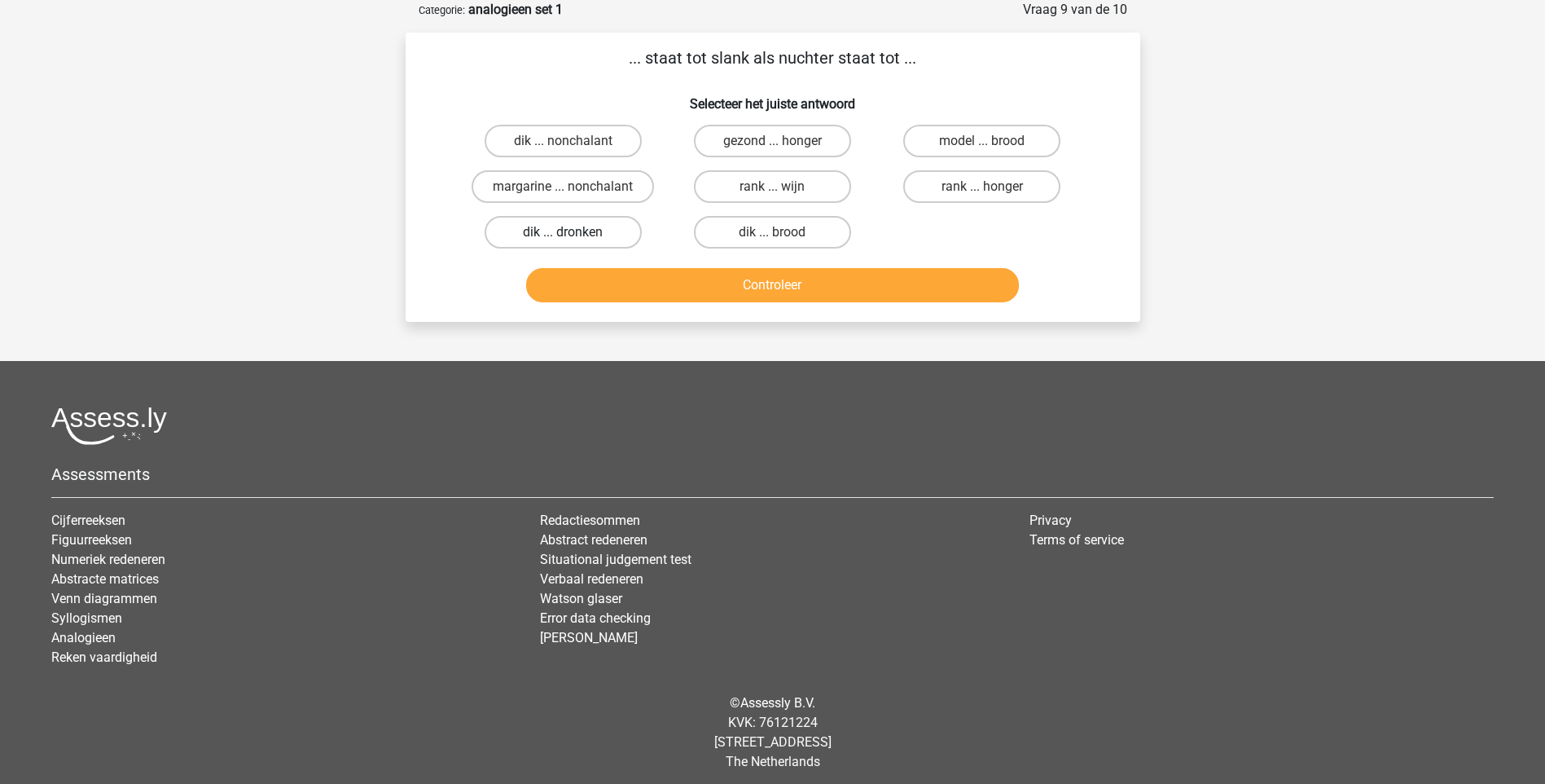
click at [567, 228] on label "dik ... dronken" at bounding box center [563, 232] width 157 height 33
click at [567, 232] on input "dik ... dronken" at bounding box center [568, 237] width 11 height 11
radio input "true"
click at [807, 288] on button "Controleer" at bounding box center [772, 285] width 492 height 35
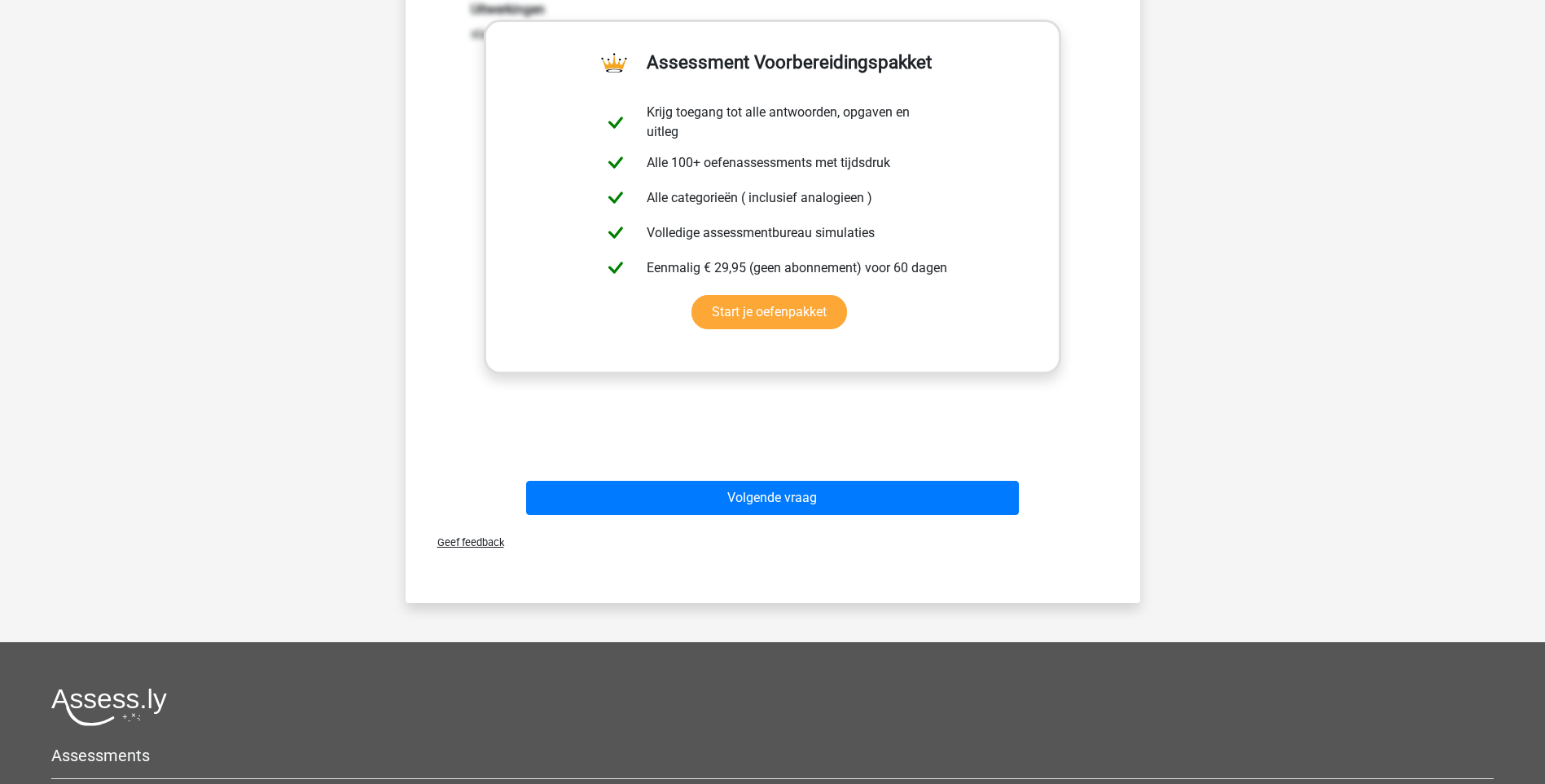
scroll to position [408, 0]
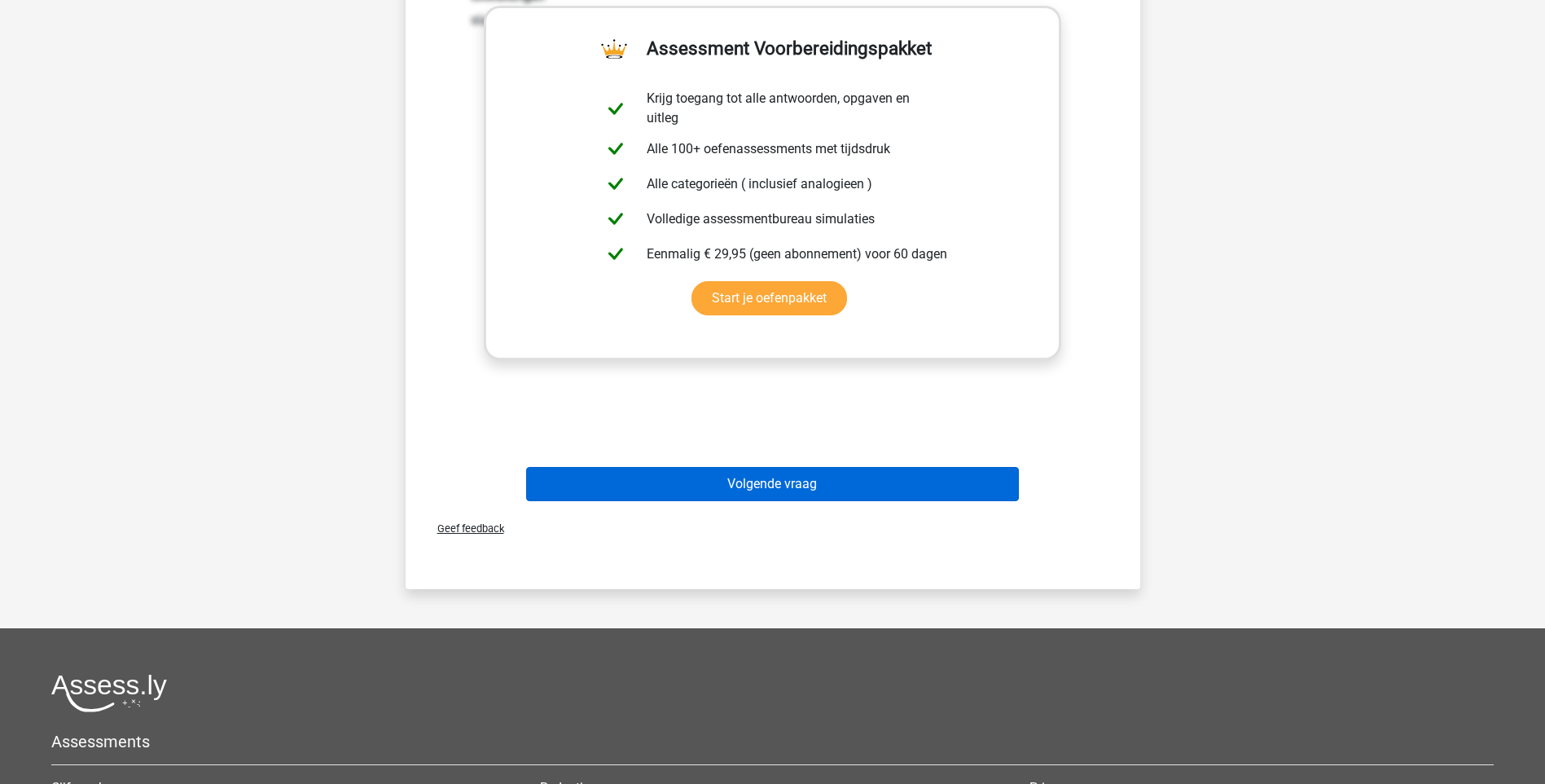
click at [839, 467] on div "Volgende vraag" at bounding box center [772, 480] width 683 height 54
click at [843, 478] on button "Volgende vraag" at bounding box center [772, 484] width 492 height 35
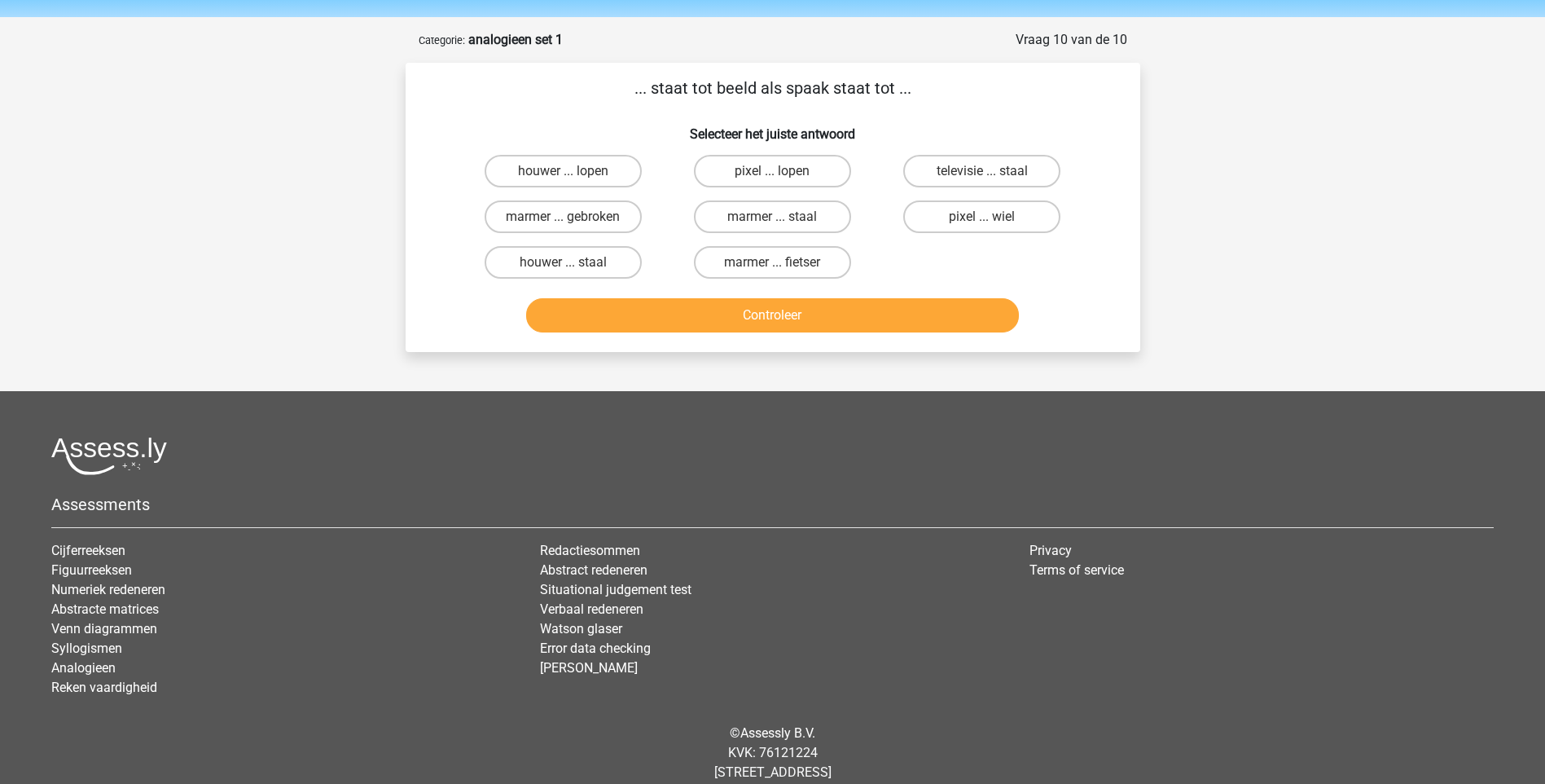
scroll to position [0, 0]
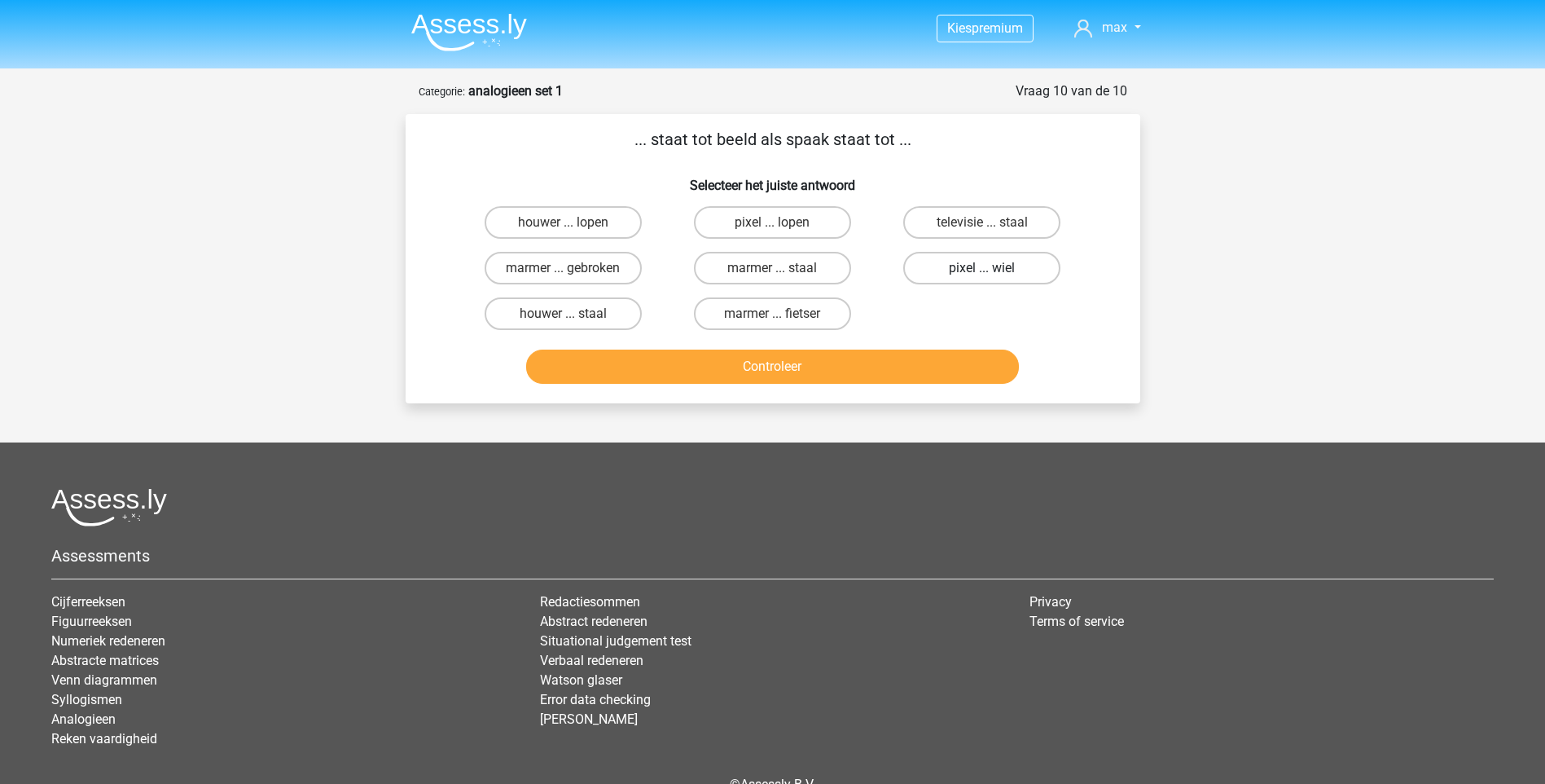
click at [1028, 274] on label "pixel ... wiel" at bounding box center [982, 268] width 157 height 33
click at [993, 274] on input "pixel ... wiel" at bounding box center [987, 273] width 11 height 11
radio input "true"
click at [883, 372] on button "Controleer" at bounding box center [772, 366] width 492 height 35
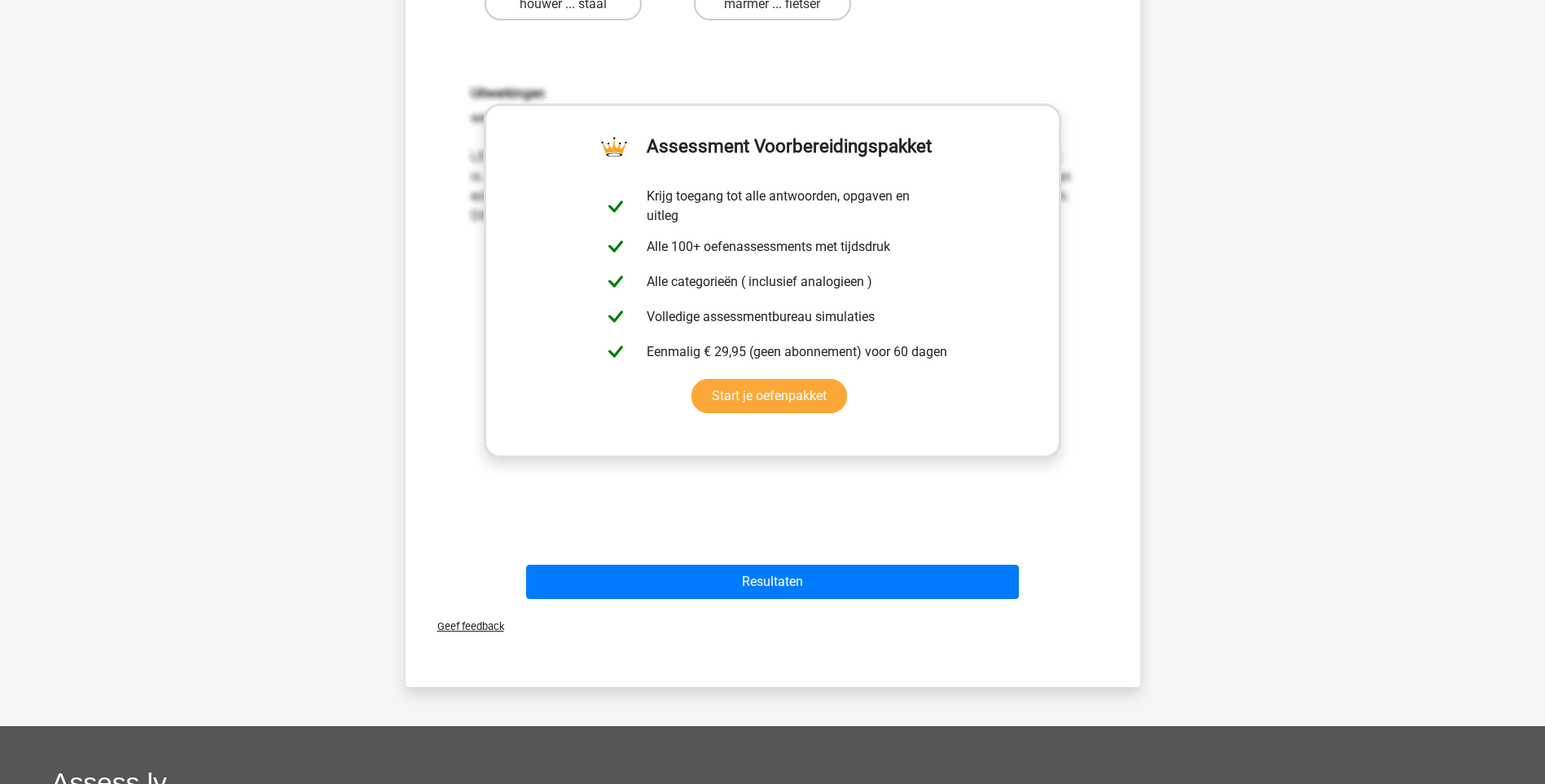
scroll to position [489, 0]
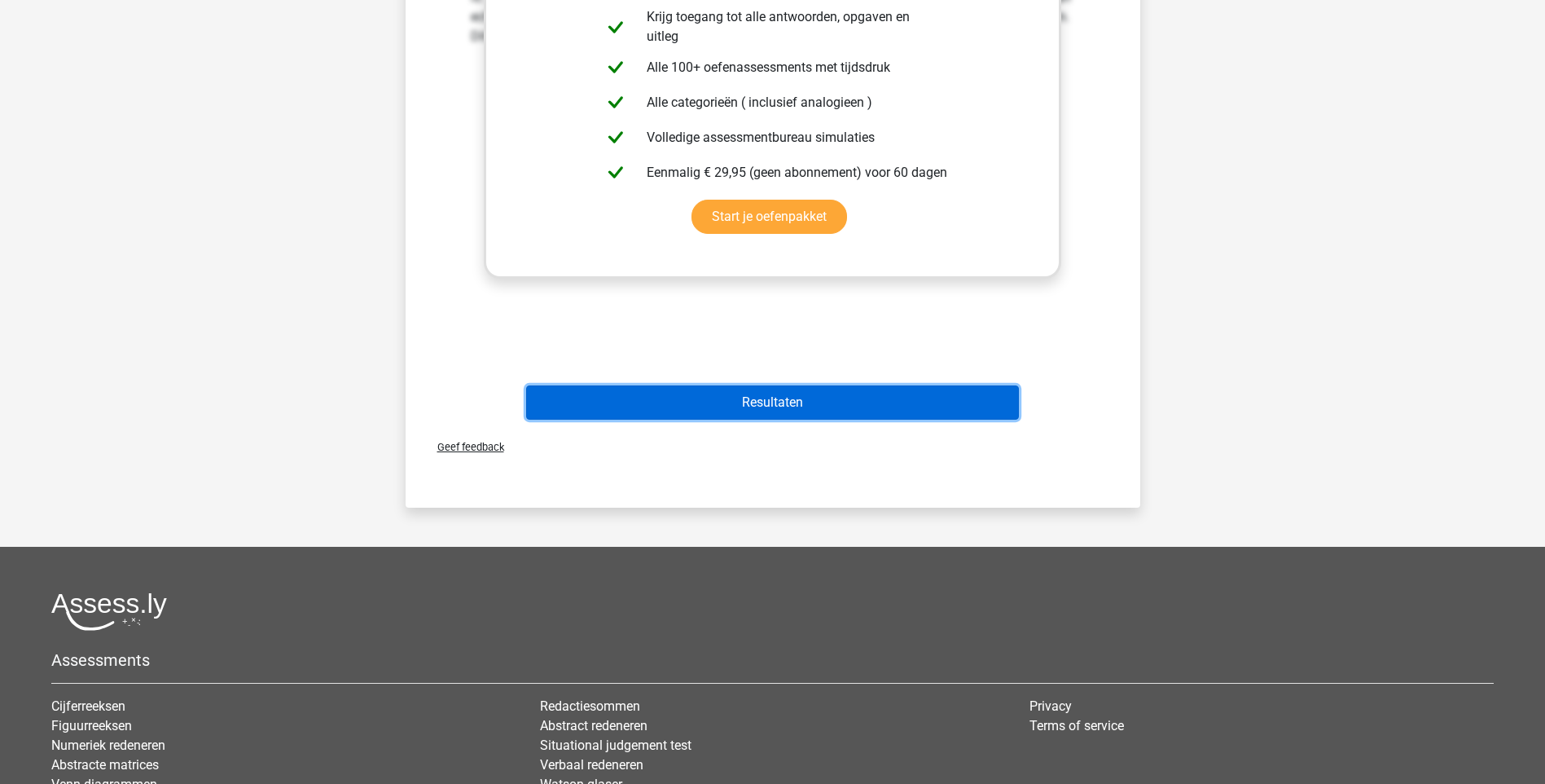
click at [852, 417] on button "Resultaten" at bounding box center [772, 403] width 492 height 35
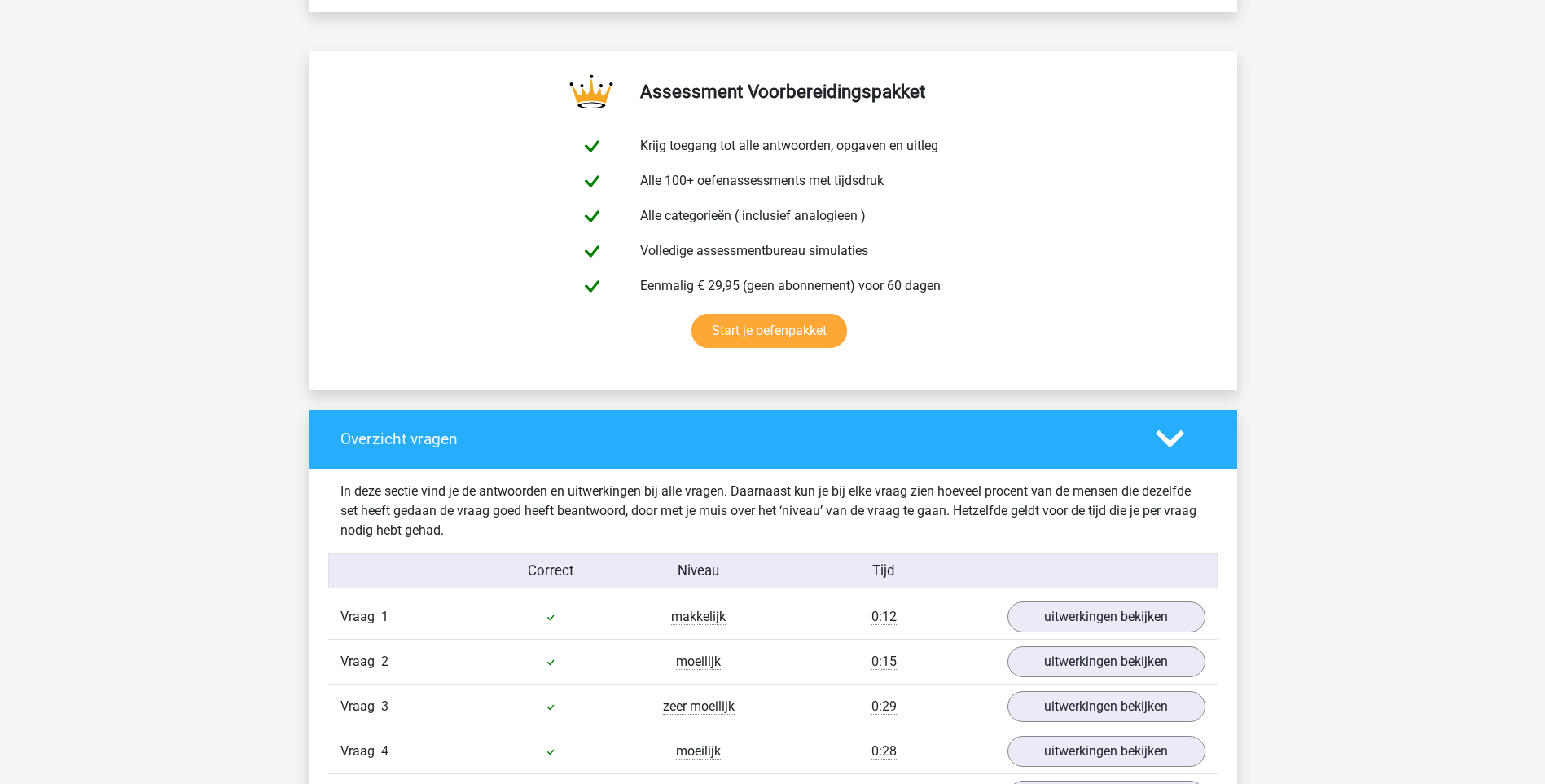
scroll to position [1141, 0]
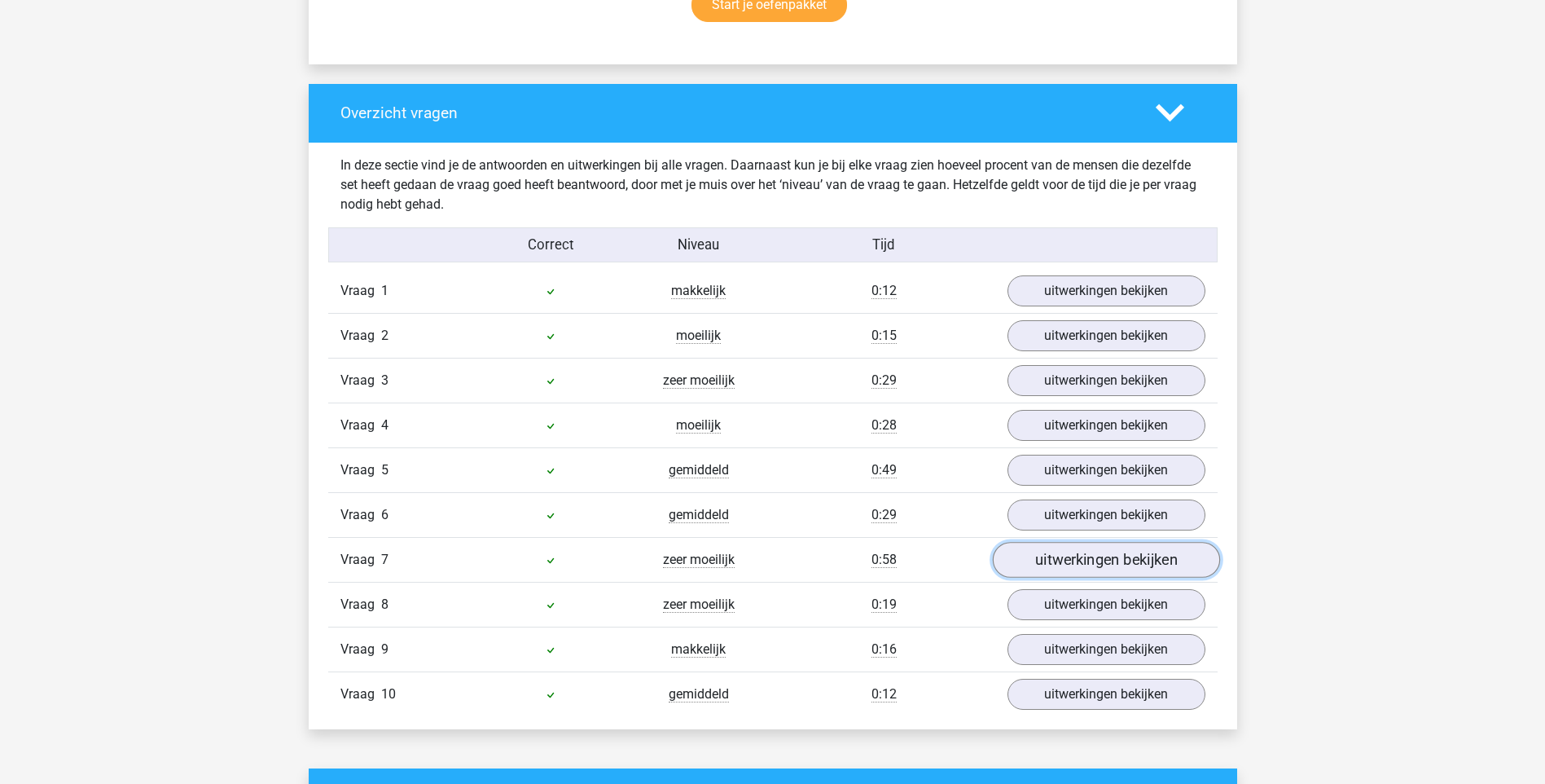
click at [1086, 566] on link "uitwerkingen bekijken" at bounding box center [1106, 560] width 227 height 36
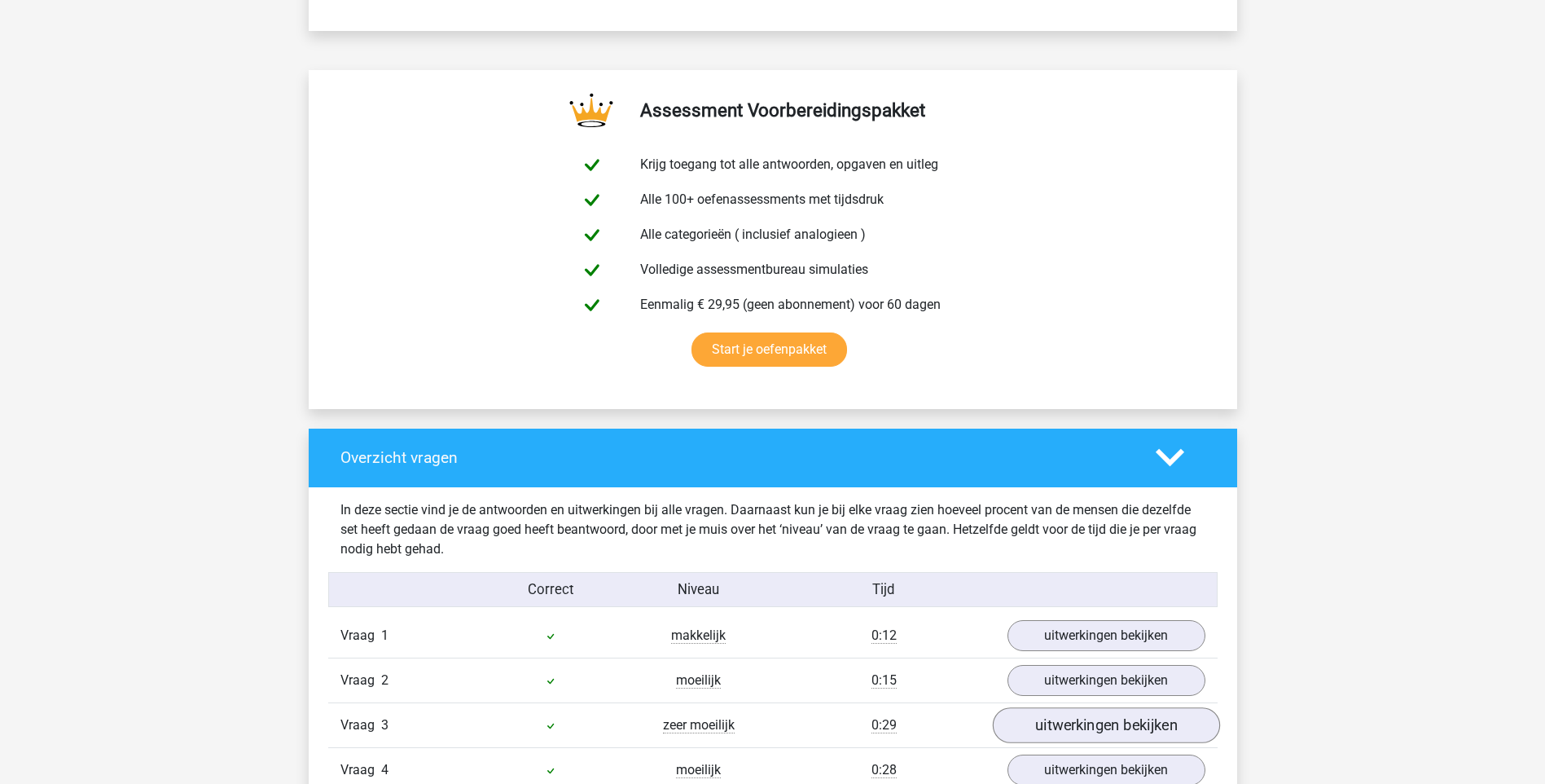
scroll to position [978, 0]
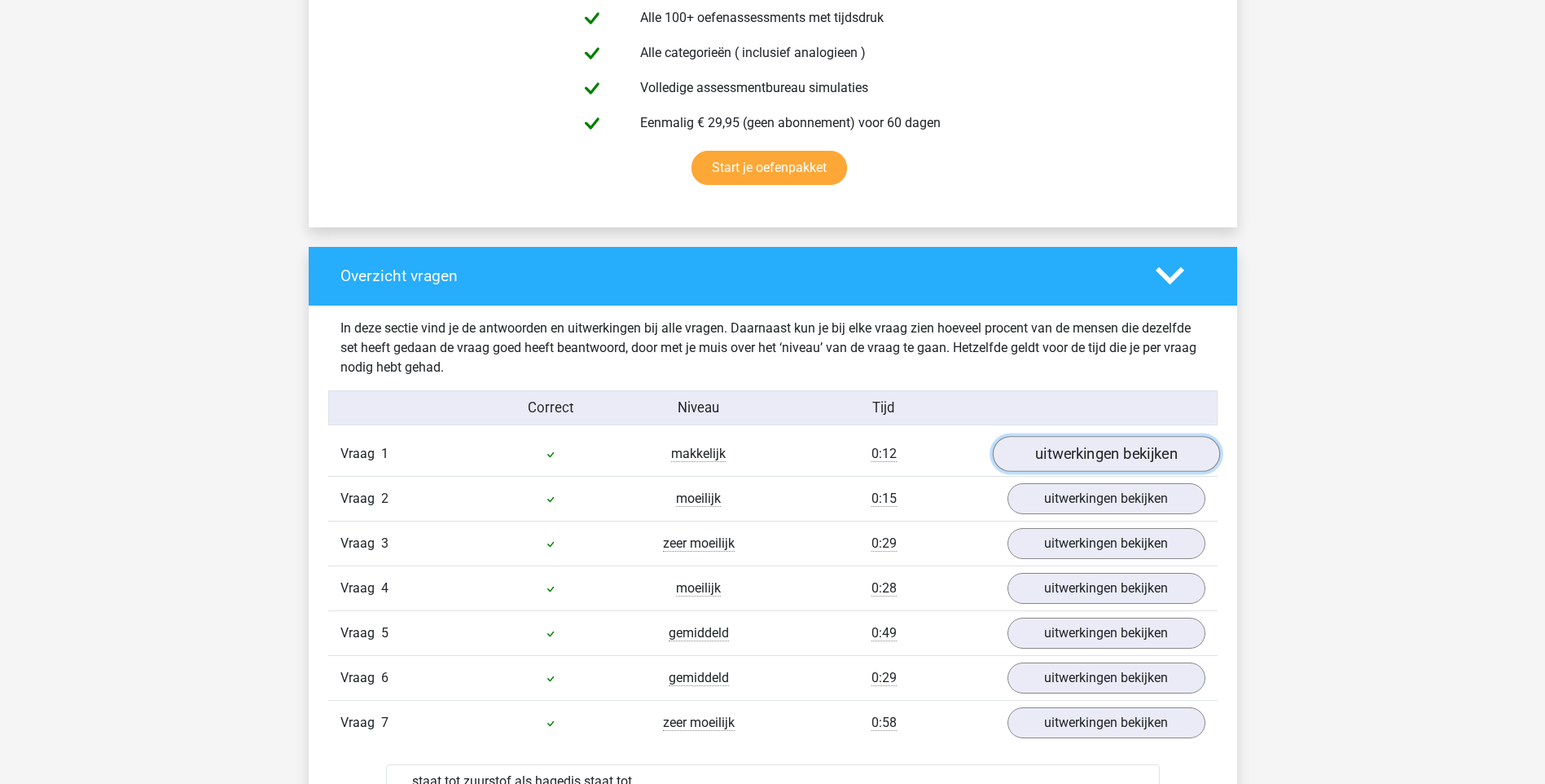
click at [1113, 446] on link "uitwerkingen bekijken" at bounding box center [1106, 454] width 227 height 36
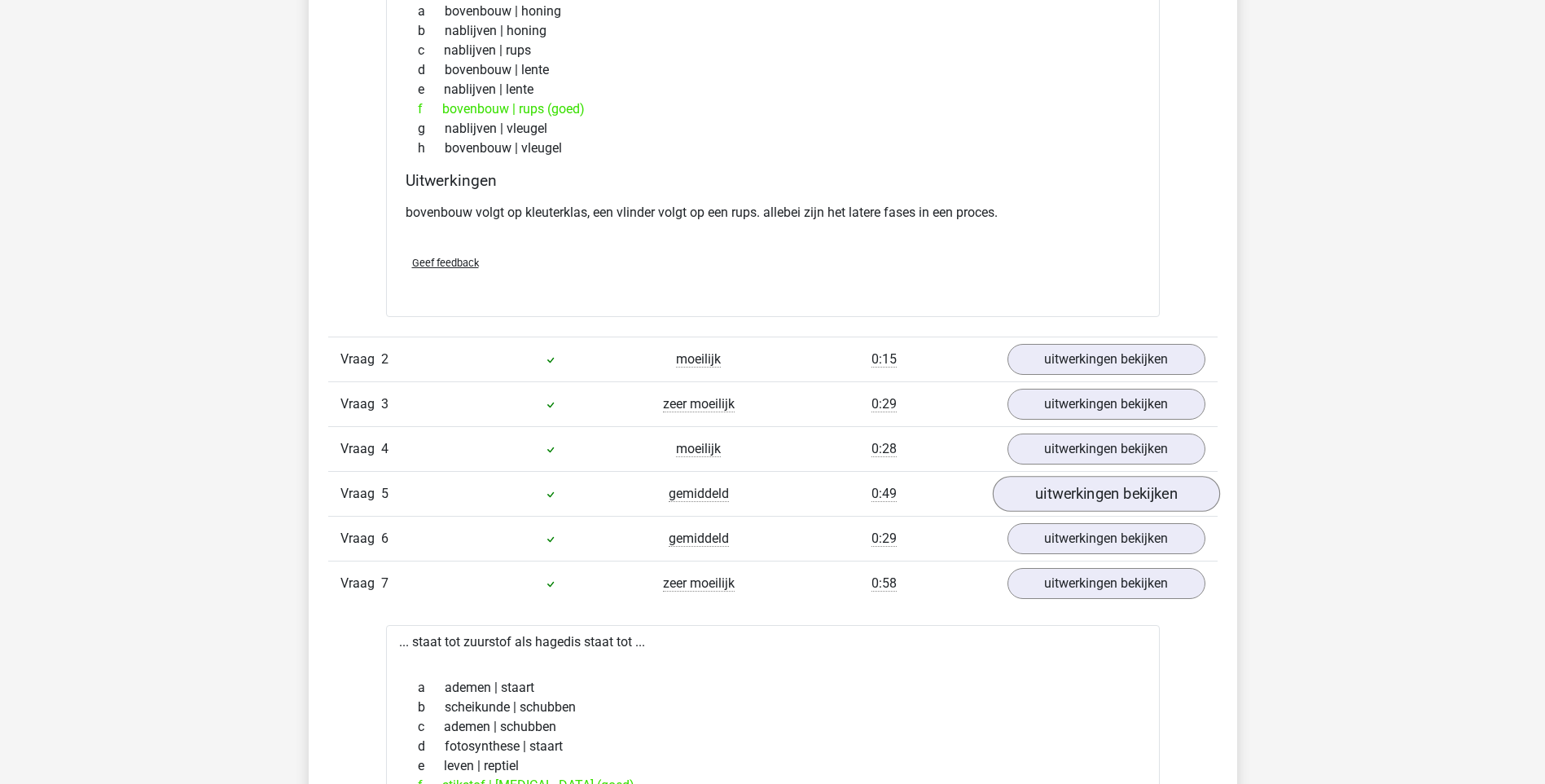
scroll to position [1547, 0]
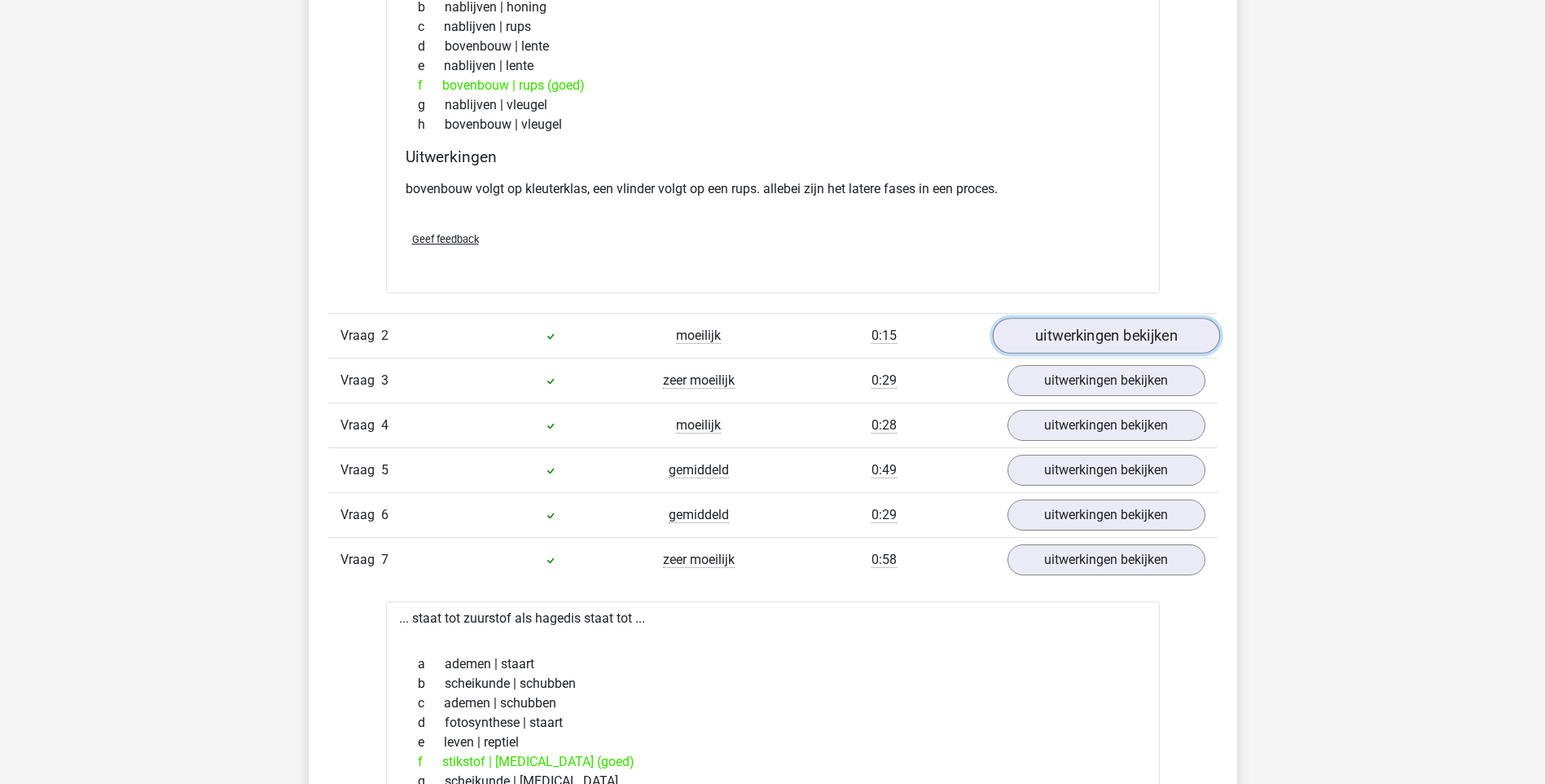
click at [1085, 341] on link "uitwerkingen bekijken" at bounding box center [1106, 336] width 227 height 36
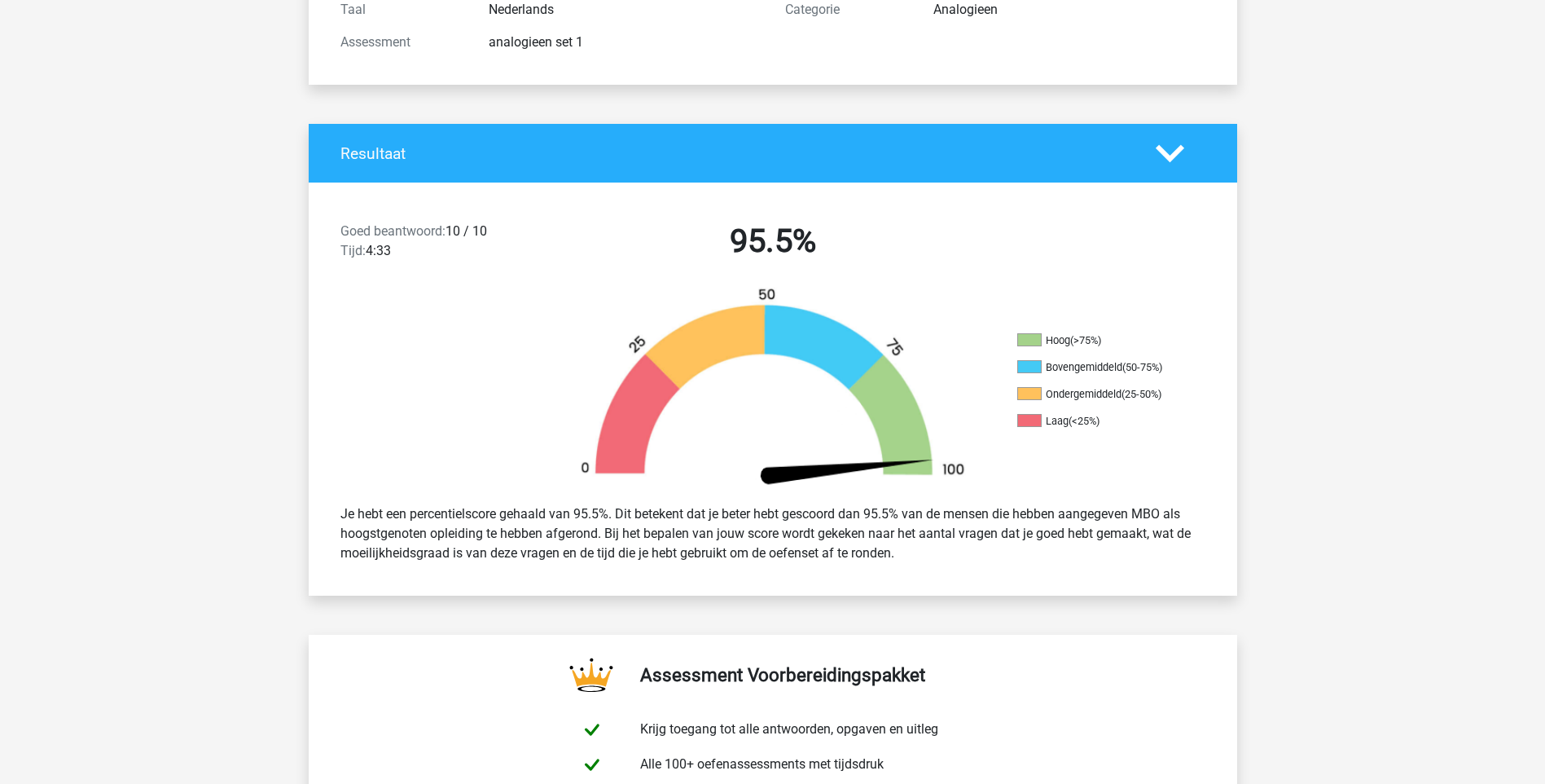
scroll to position [0, 0]
